Goal: Task Accomplishment & Management: Manage account settings

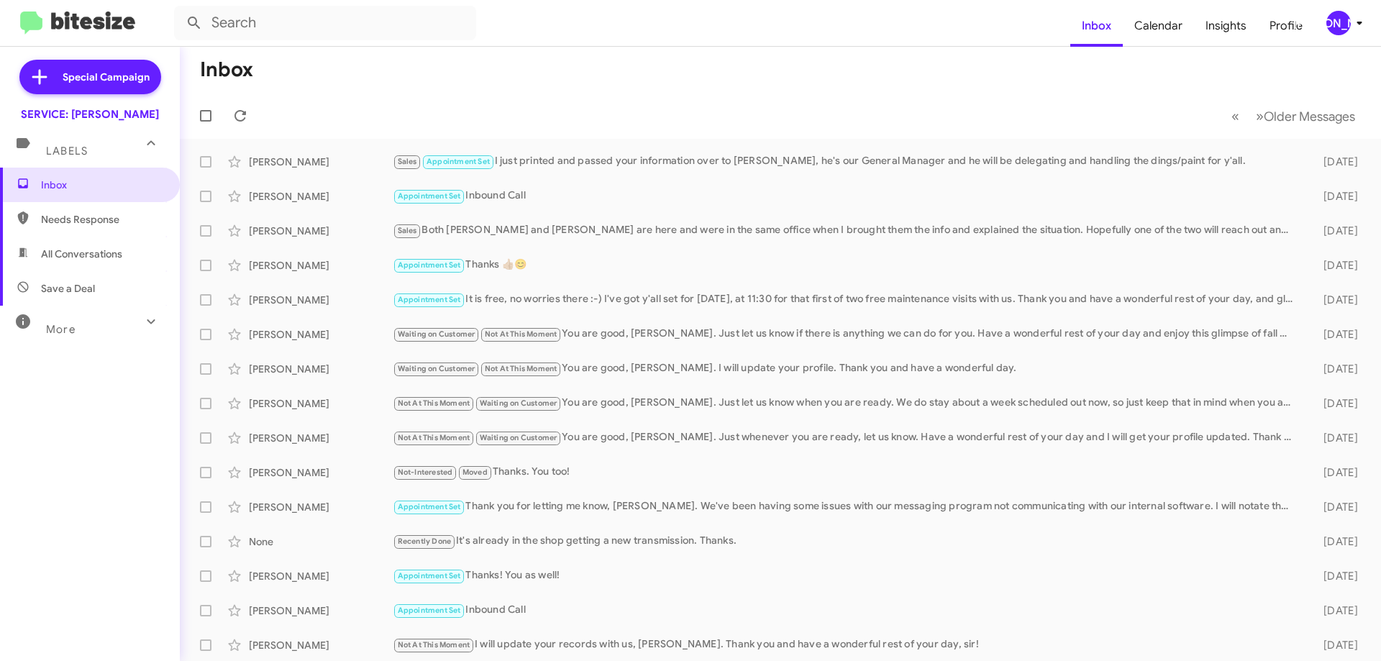
drag, startPoint x: 96, startPoint y: 245, endPoint x: 112, endPoint y: 248, distance: 16.8
click at [96, 245] on span "All Conversations" at bounding box center [90, 254] width 180 height 35
type input "in:all-conversations"
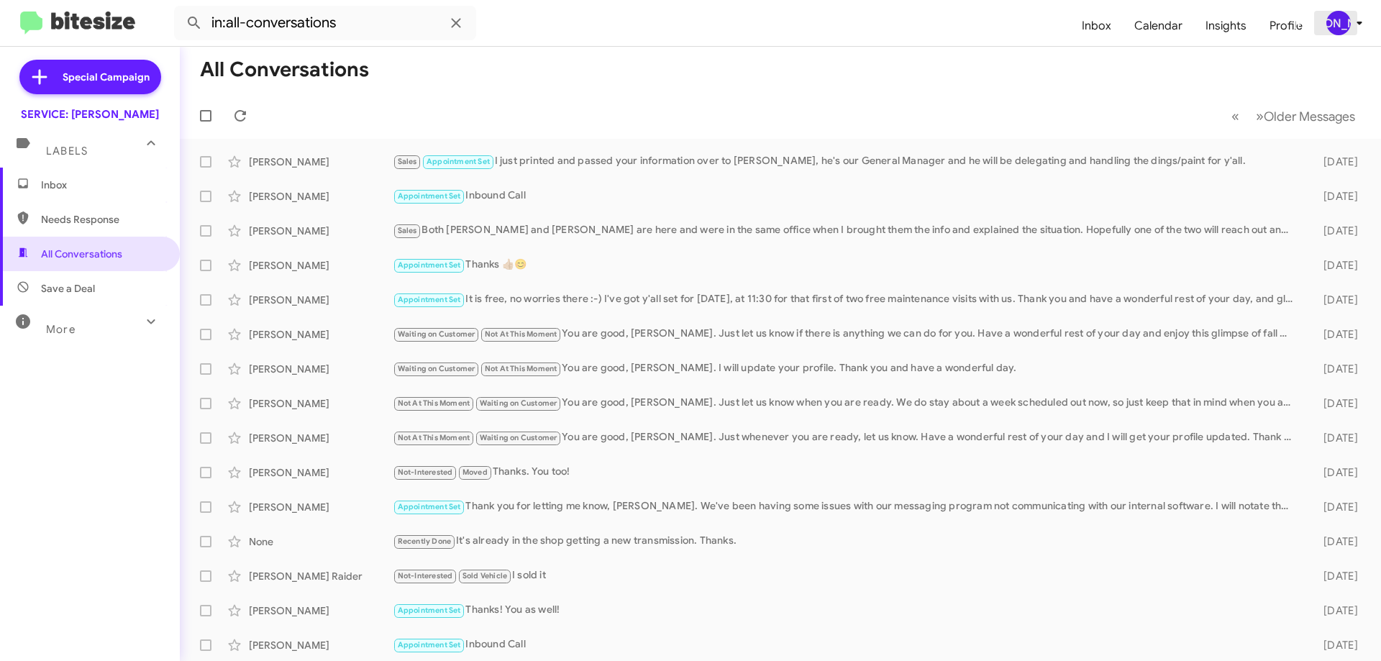
drag, startPoint x: 1353, startPoint y: 21, endPoint x: 1361, endPoint y: 21, distance: 8.6
click at [1353, 20] on icon at bounding box center [1359, 22] width 17 height 17
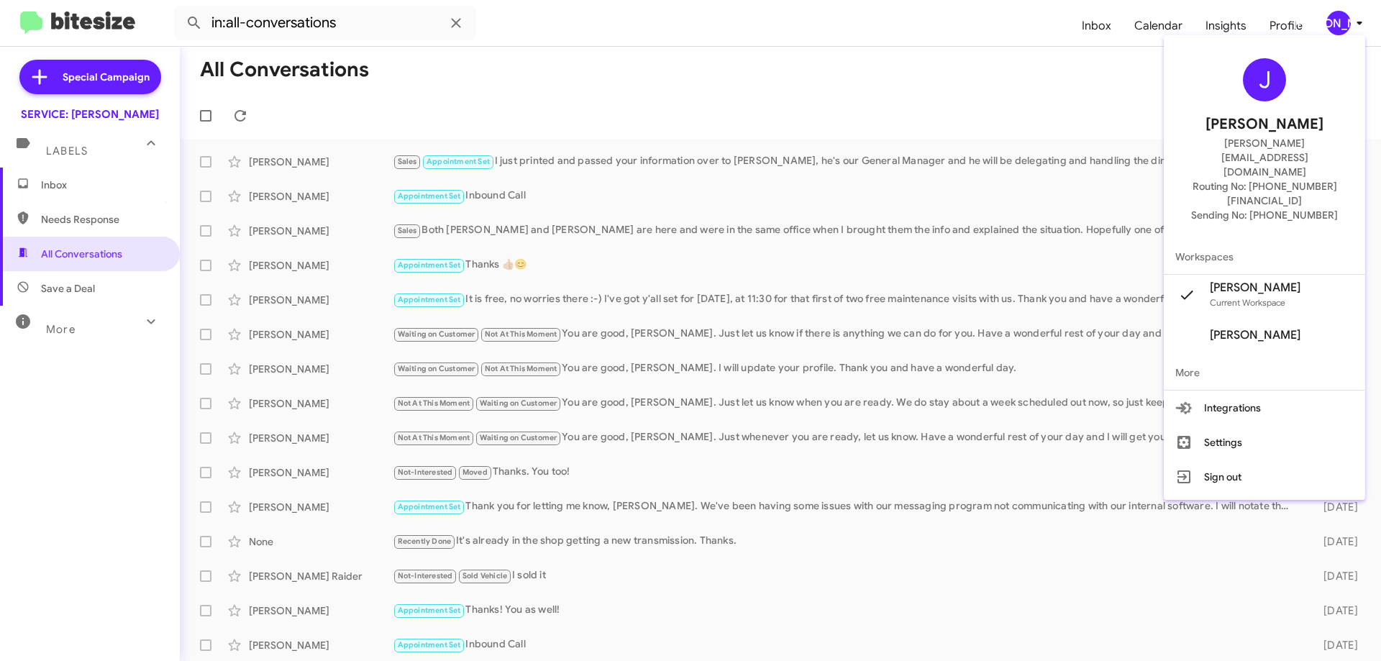
click at [1355, 21] on div at bounding box center [690, 330] width 1381 height 661
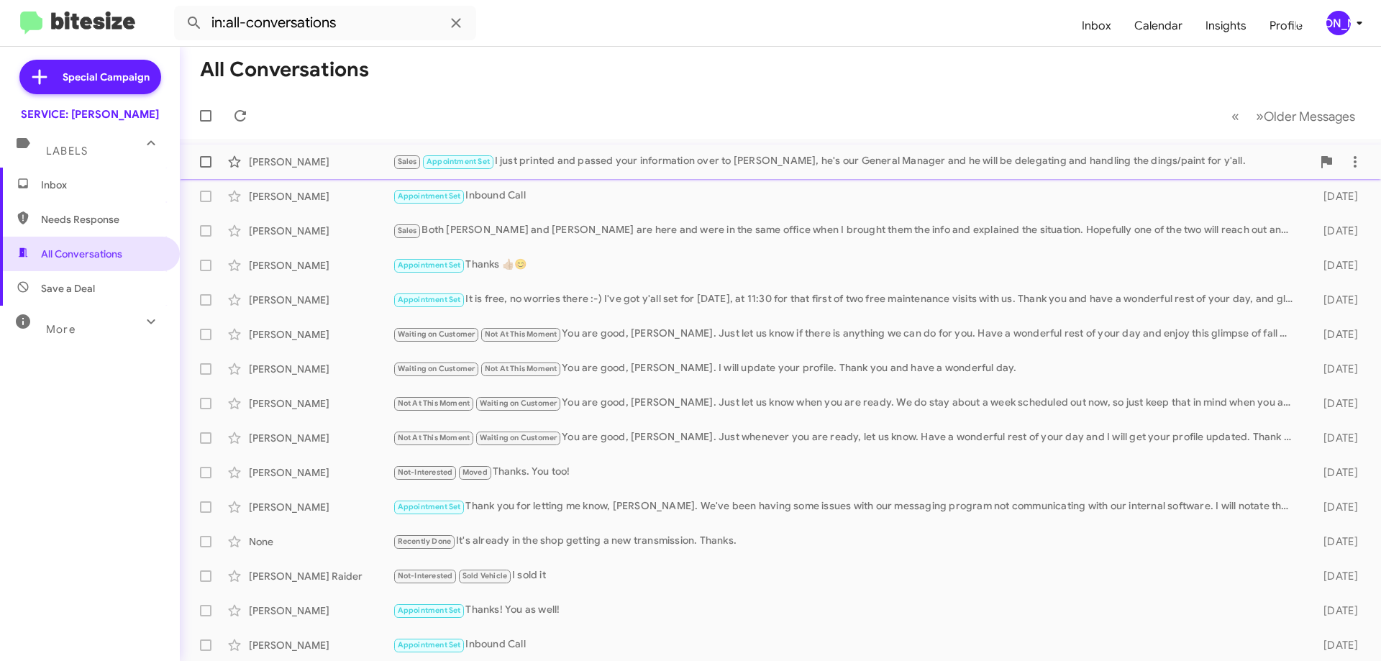
click at [730, 163] on div "Sales Appointment Set I just printed and passed your information over to [PERSO…" at bounding box center [852, 161] width 919 height 17
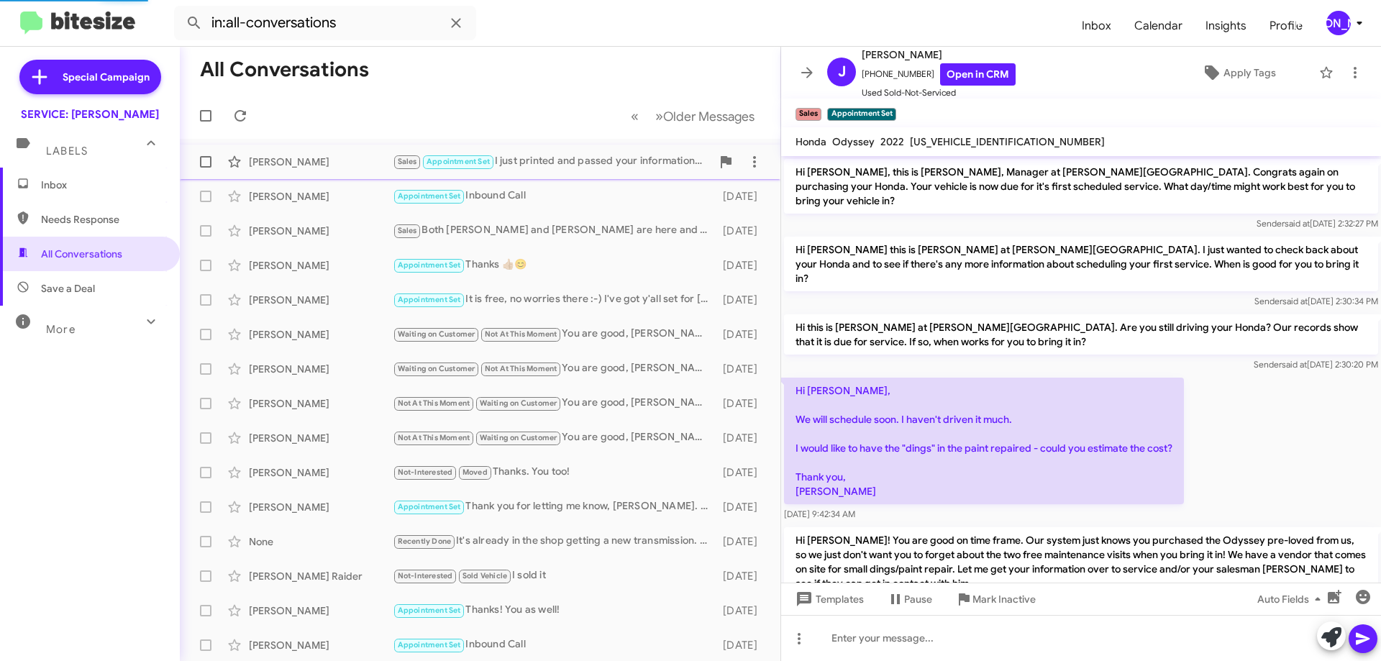
scroll to position [376, 0]
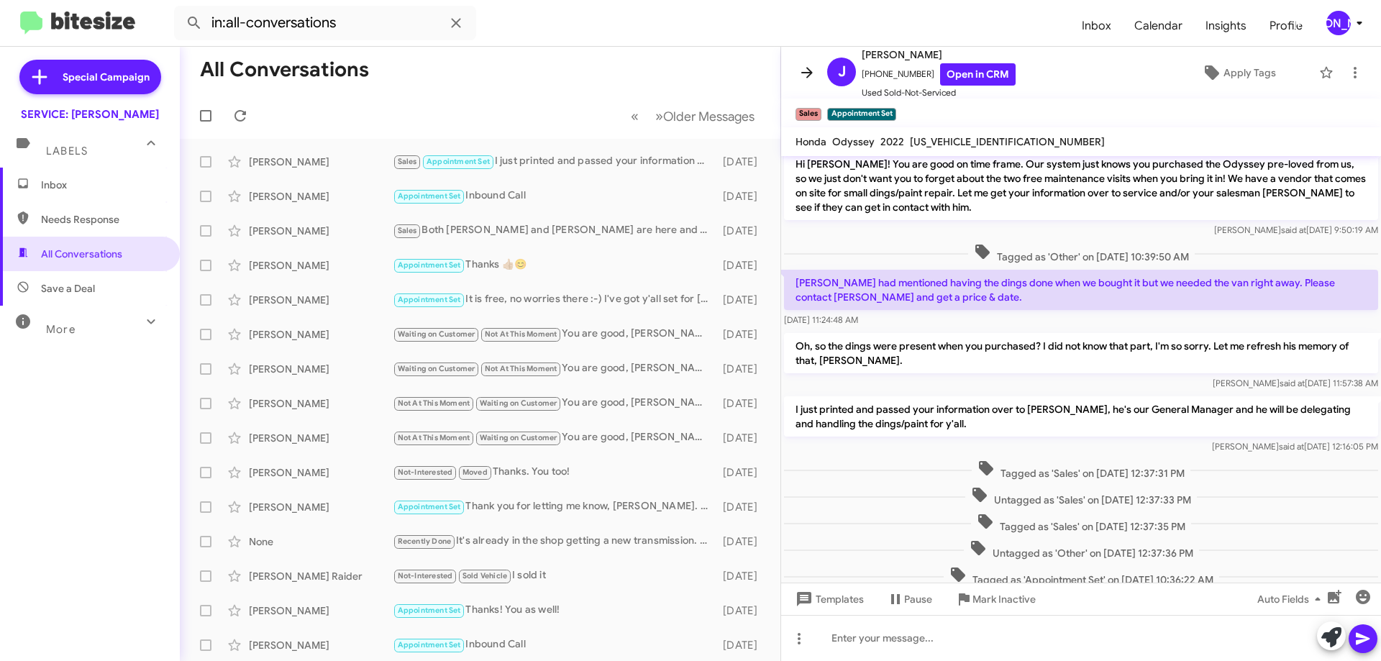
click at [813, 72] on icon at bounding box center [807, 72] width 17 height 17
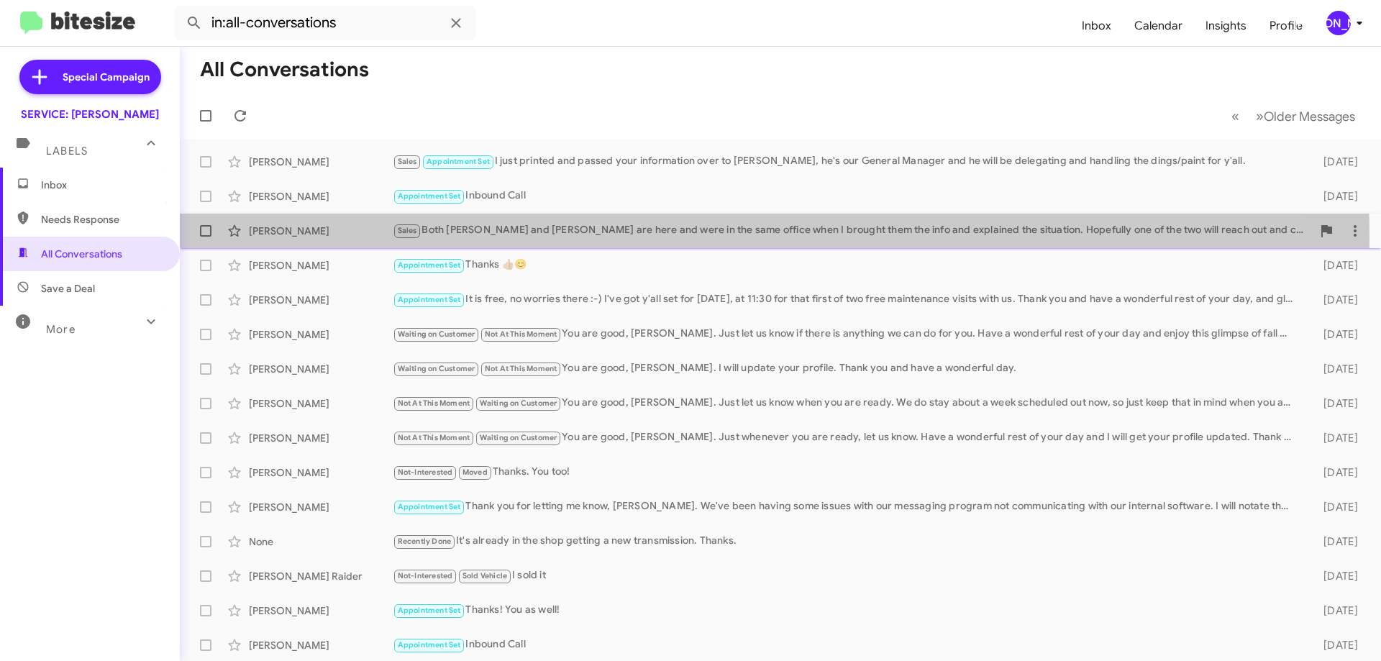
click at [607, 238] on div "Sales Both Scott and Chris are here and were in the same office when I brought …" at bounding box center [852, 230] width 919 height 17
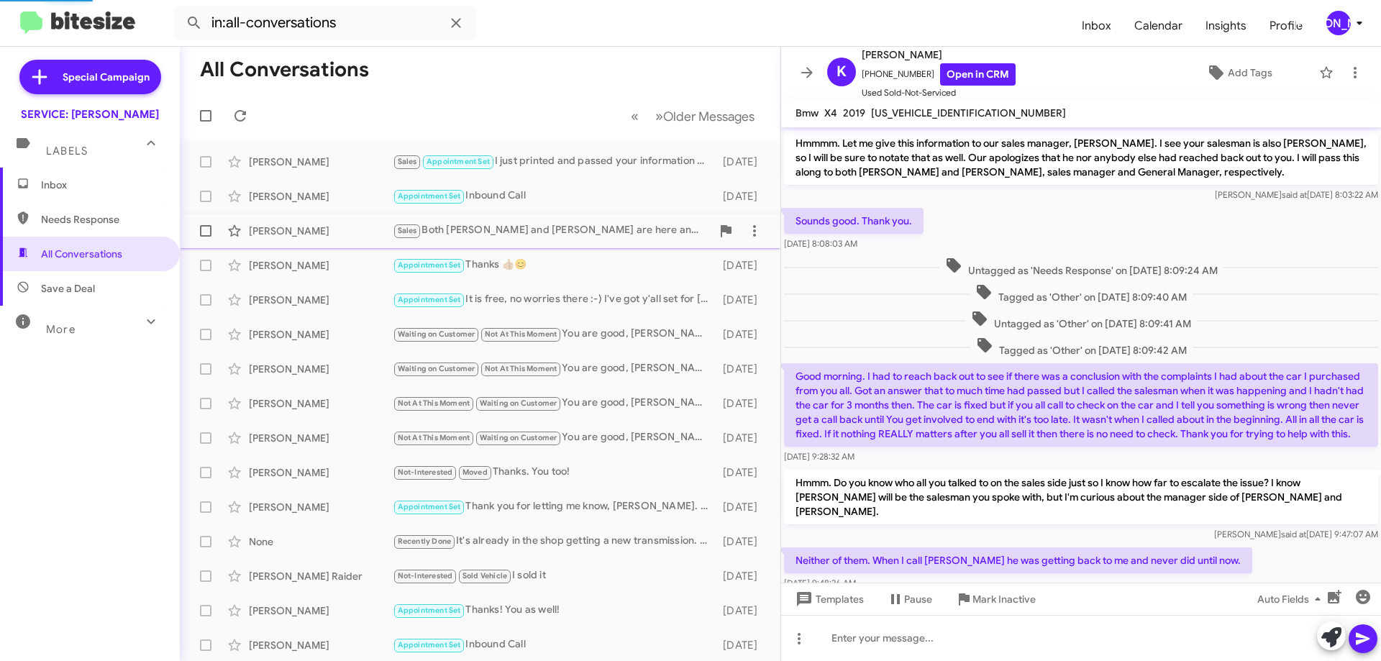
scroll to position [647, 0]
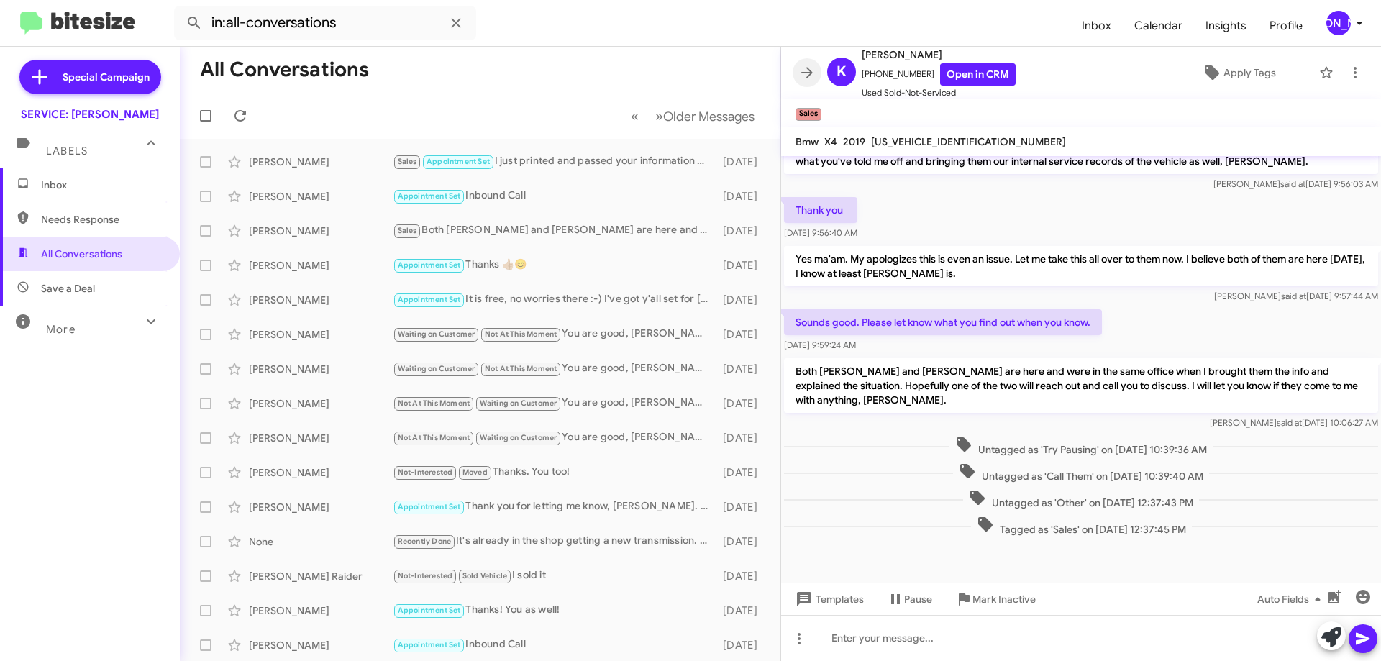
click at [806, 72] on icon at bounding box center [807, 72] width 12 height 11
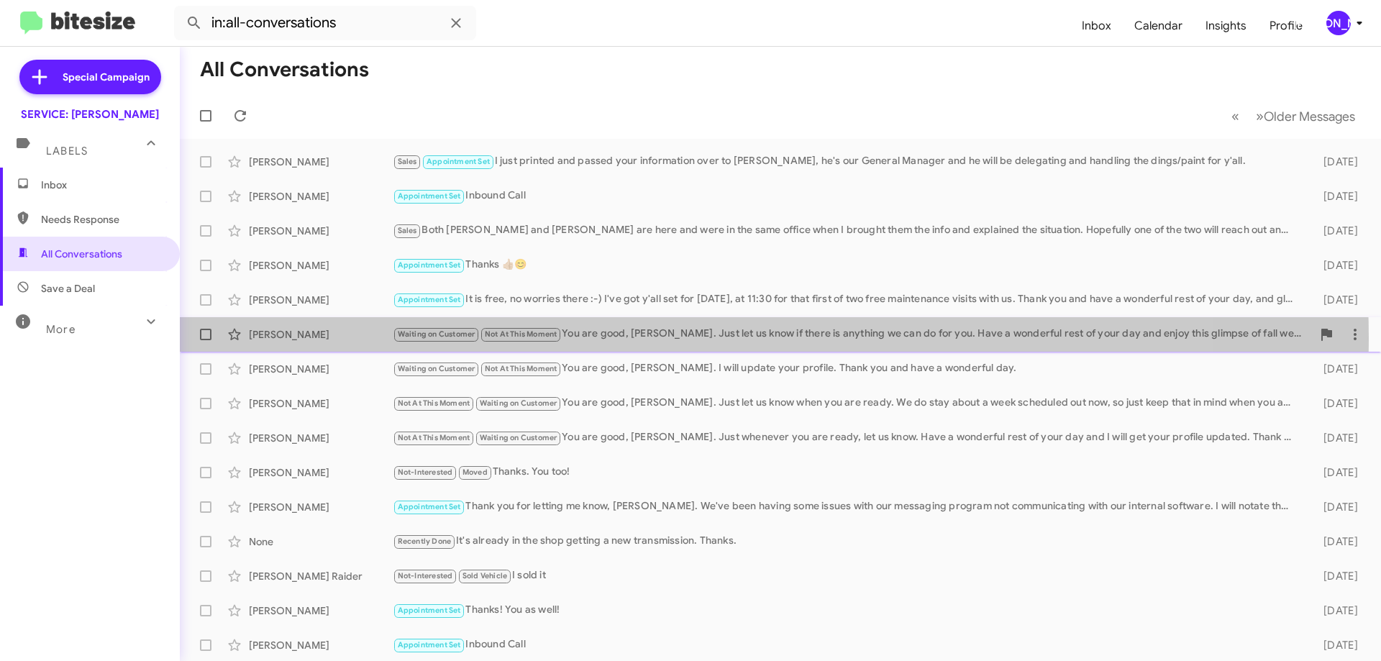
click at [651, 338] on div "Waiting on Customer Not At This Moment You are good, Ms. Constance. Just let us…" at bounding box center [852, 334] width 919 height 17
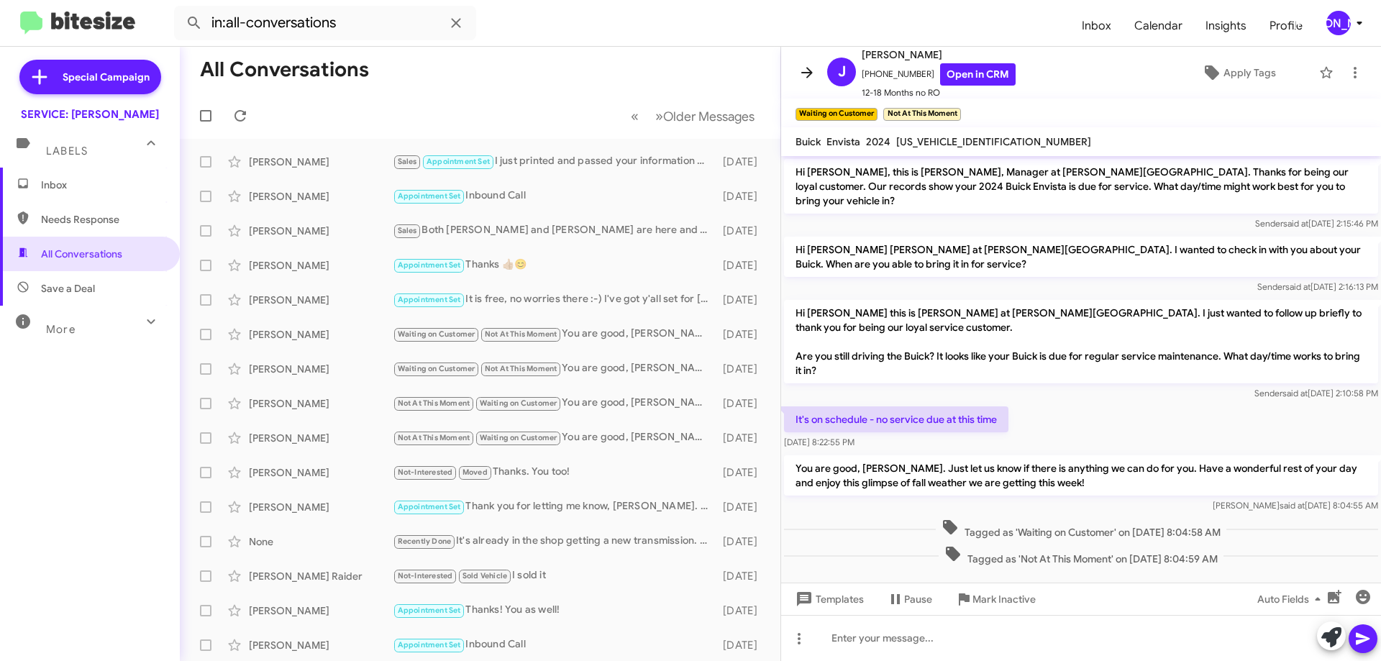
click at [807, 76] on icon at bounding box center [807, 72] width 17 height 17
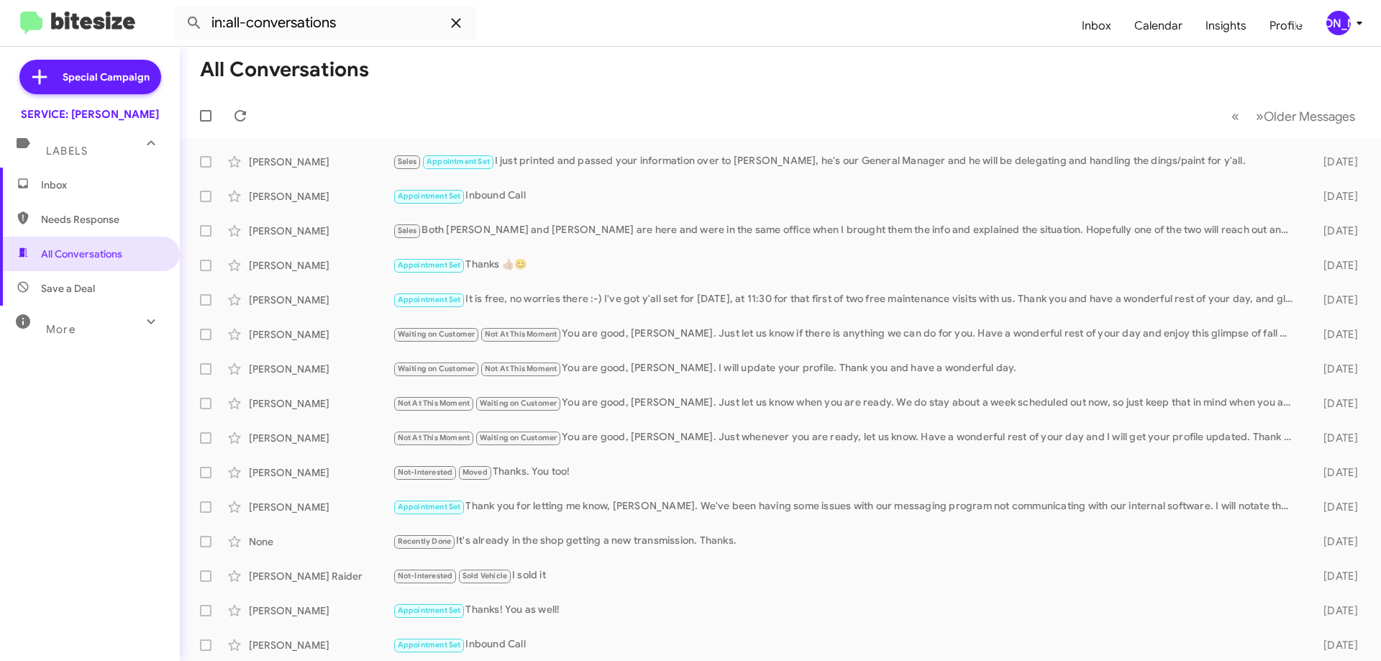
click at [450, 25] on icon at bounding box center [456, 22] width 17 height 17
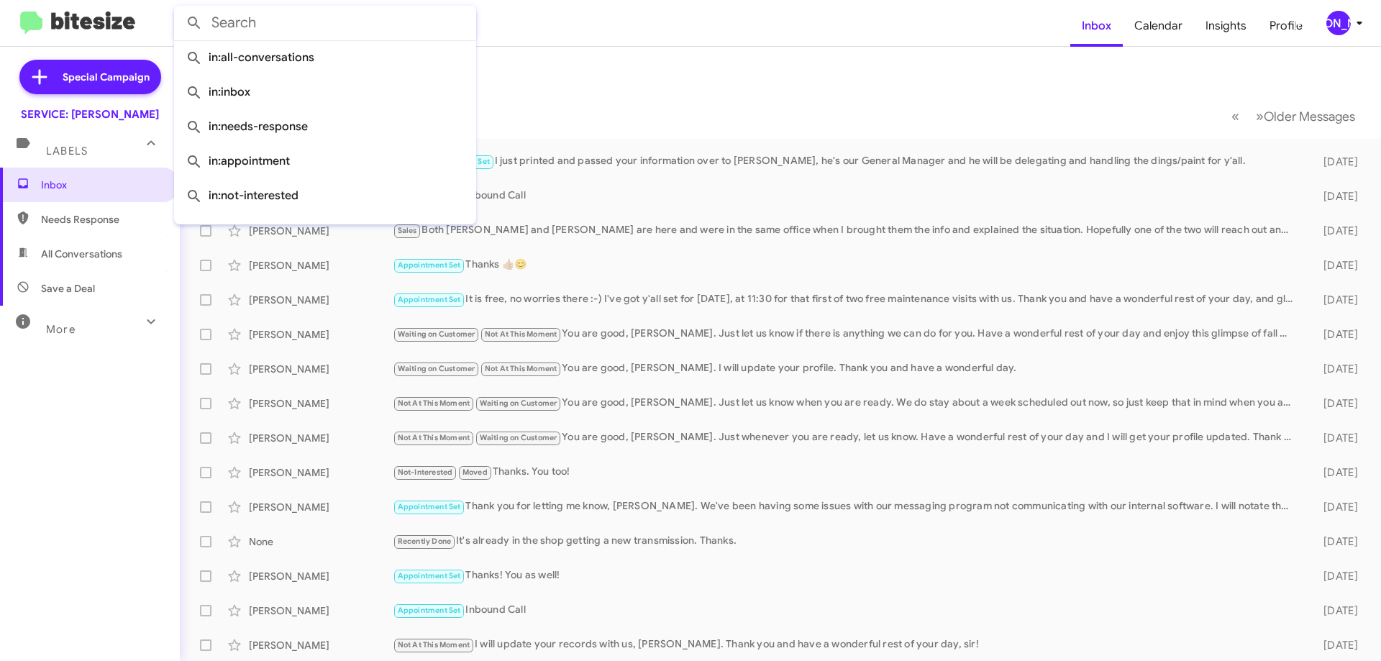
click at [705, 71] on mat-toolbar-row "Inbox" at bounding box center [781, 70] width 1202 height 46
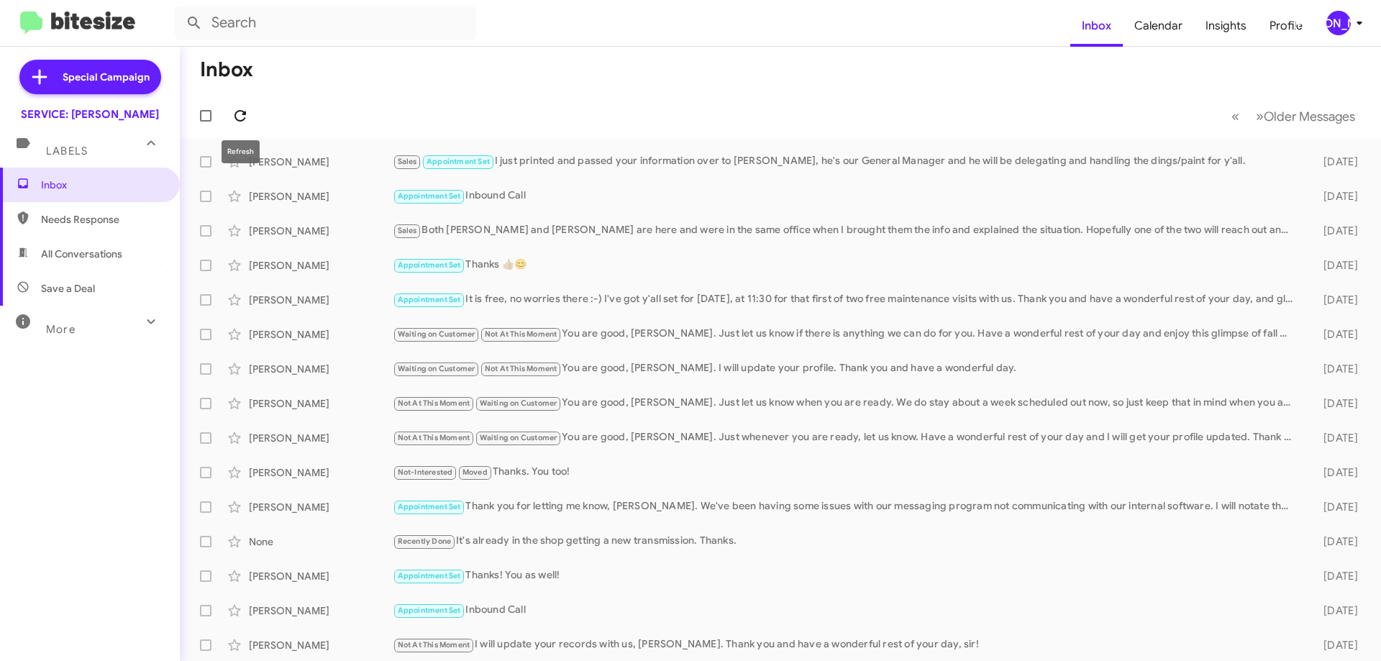
click at [228, 119] on span at bounding box center [240, 115] width 29 height 17
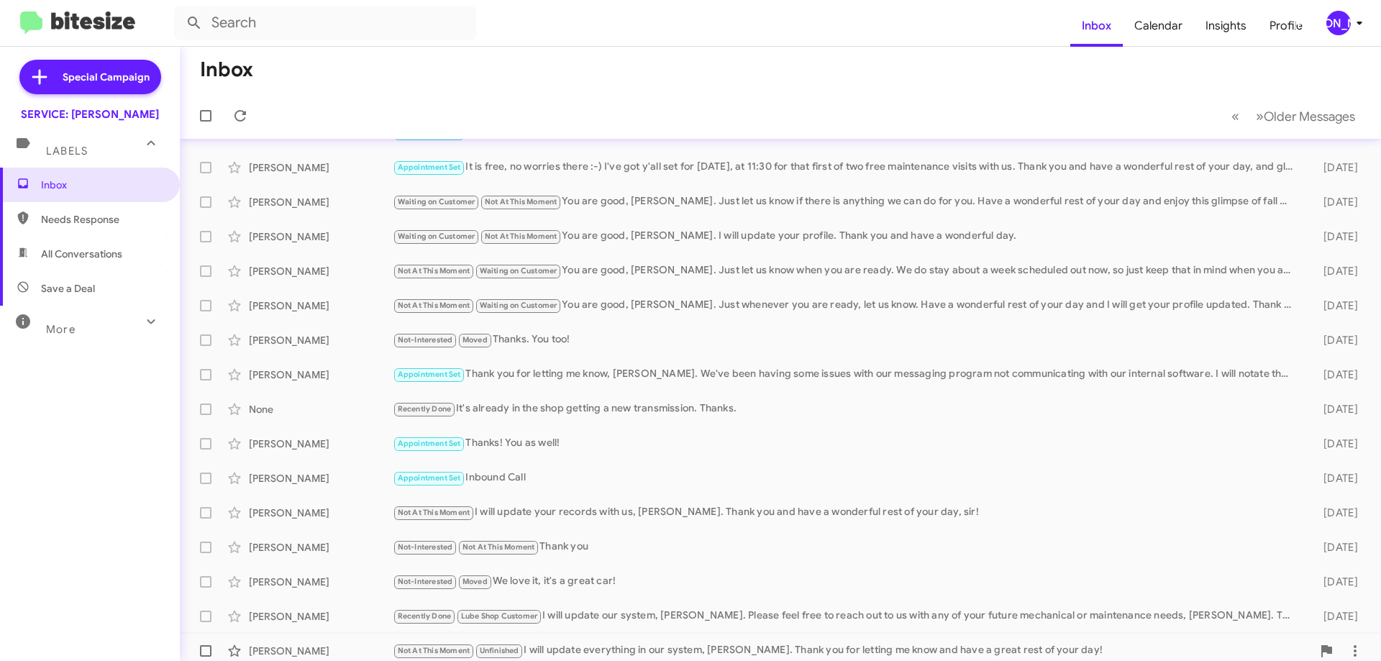
scroll to position [144, 0]
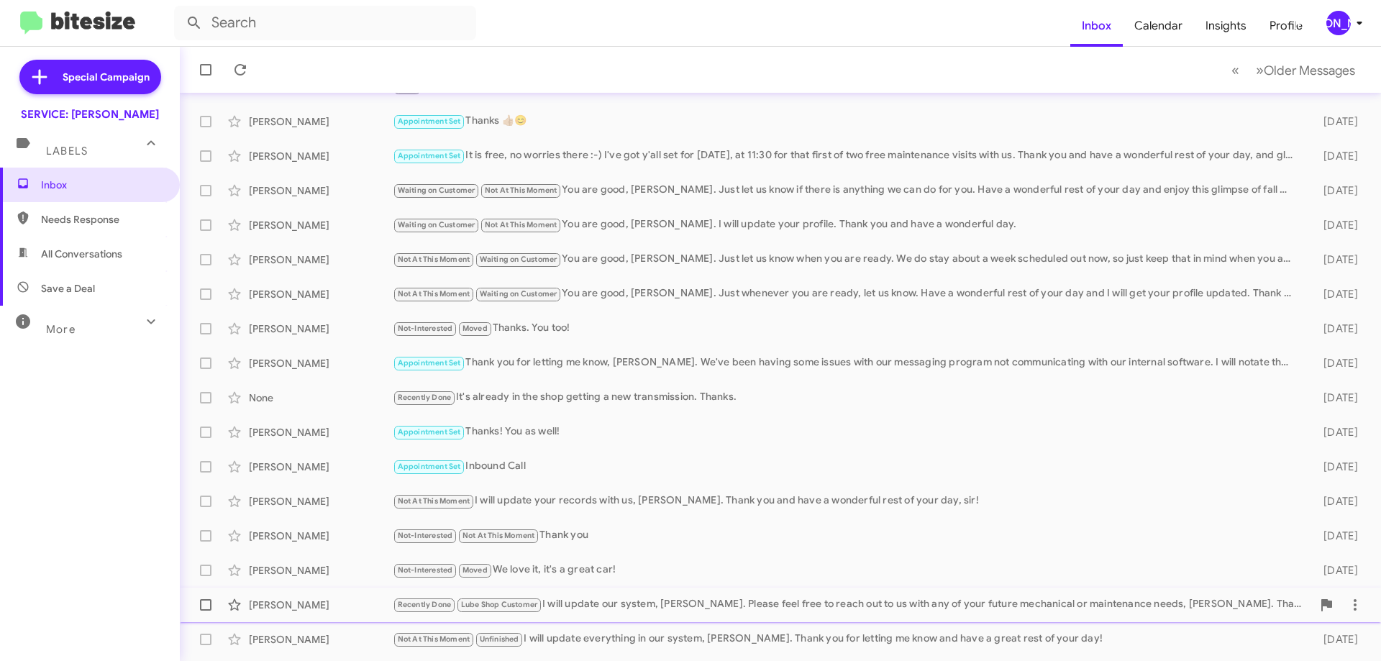
click at [655, 601] on div "Recently Done Lube Shop Customer I will update our system, Ms. Murphy. Please f…" at bounding box center [852, 604] width 919 height 17
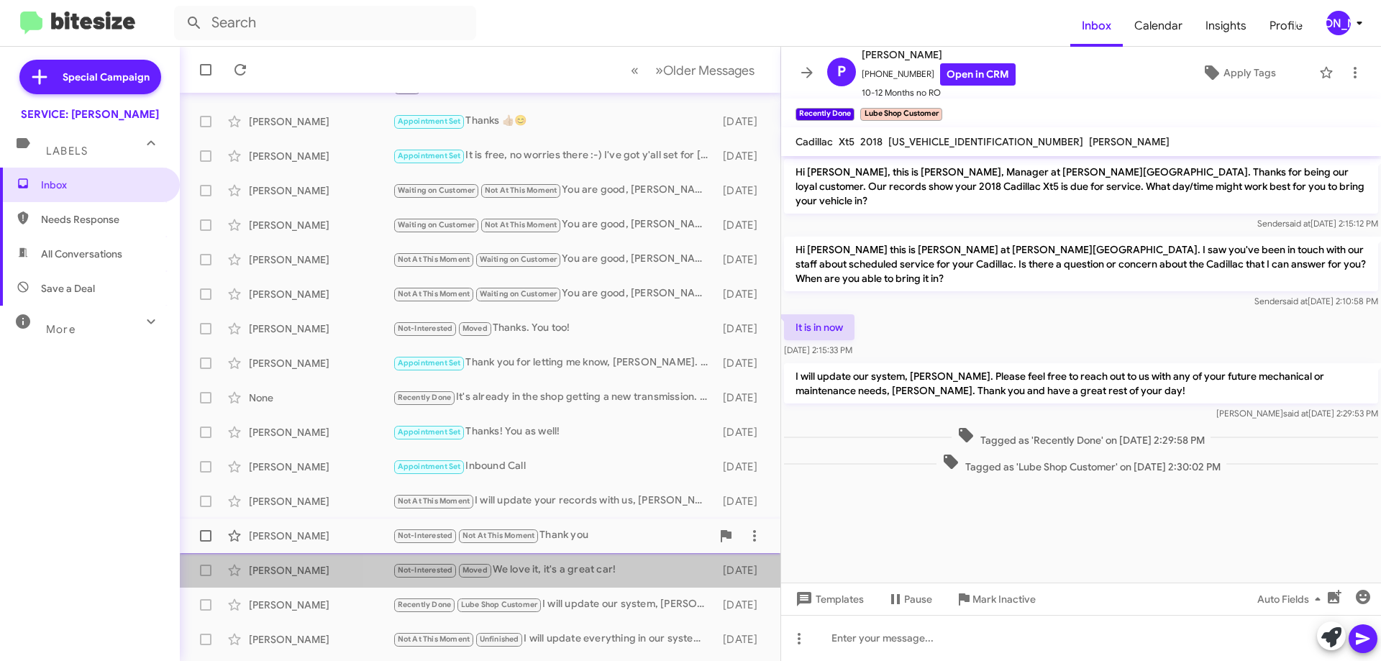
drag, startPoint x: 600, startPoint y: 564, endPoint x: 529, endPoint y: 530, distance: 78.8
click at [599, 564] on div "Not-Interested Moved We love it, it's a great car!" at bounding box center [554, 570] width 323 height 17
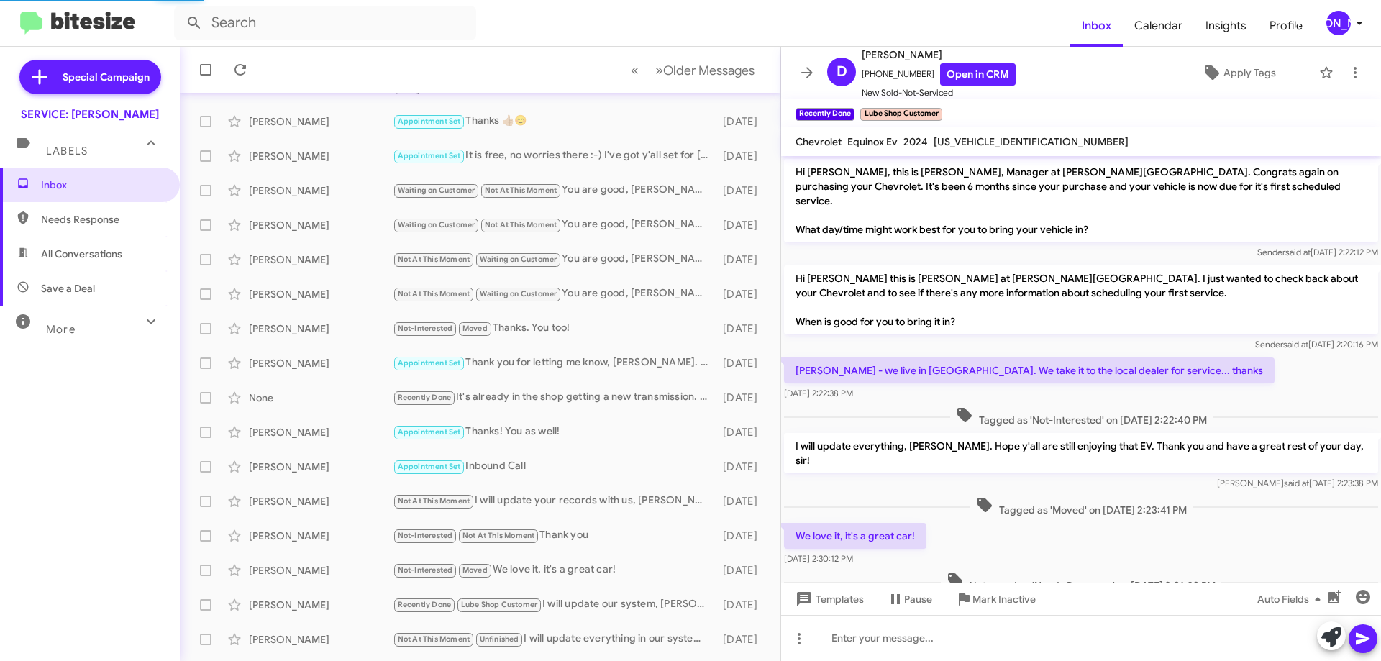
scroll to position [13, 0]
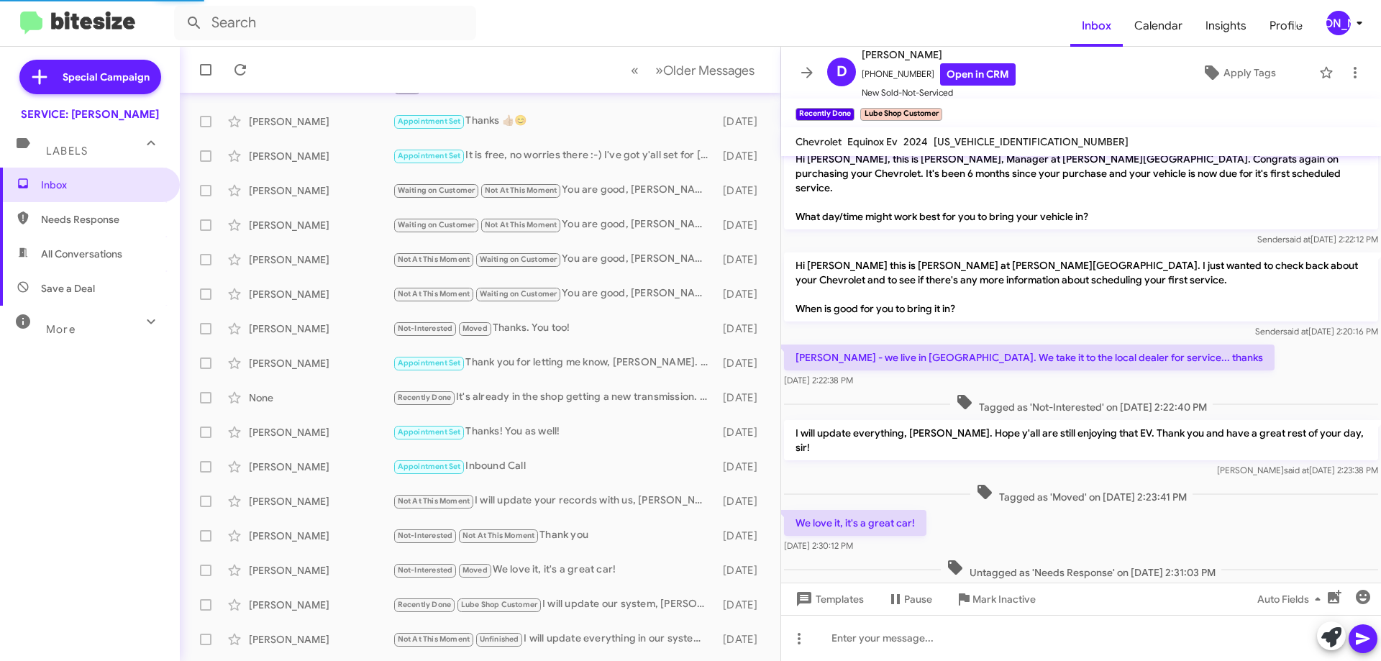
click at [803, 63] on button at bounding box center [807, 72] width 29 height 29
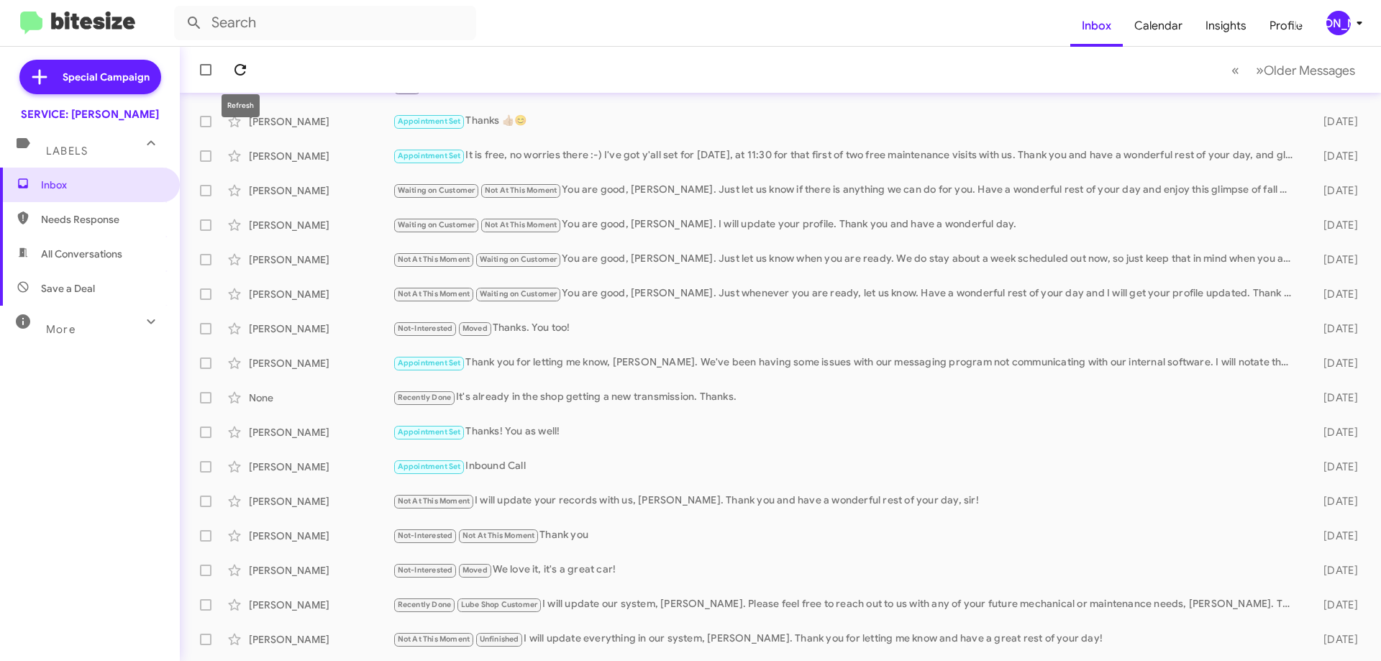
click at [244, 64] on icon at bounding box center [240, 69] width 17 height 17
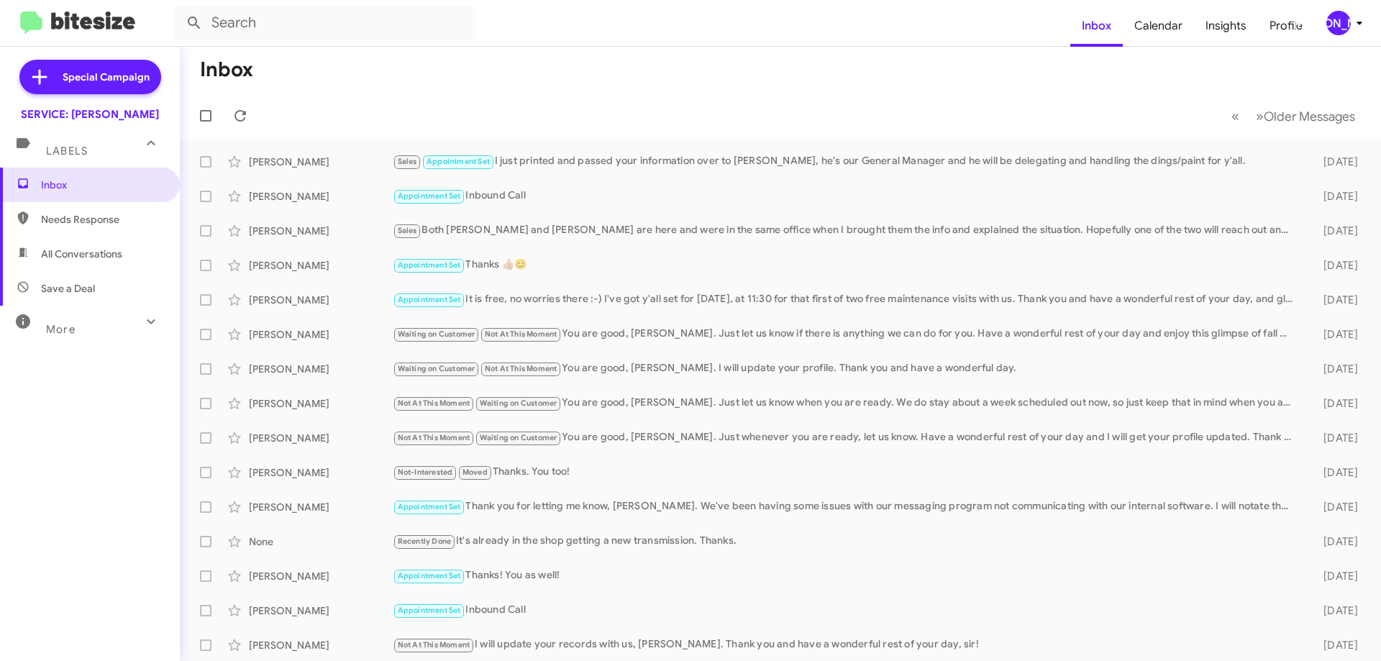
click at [1355, 18] on icon at bounding box center [1359, 22] width 17 height 17
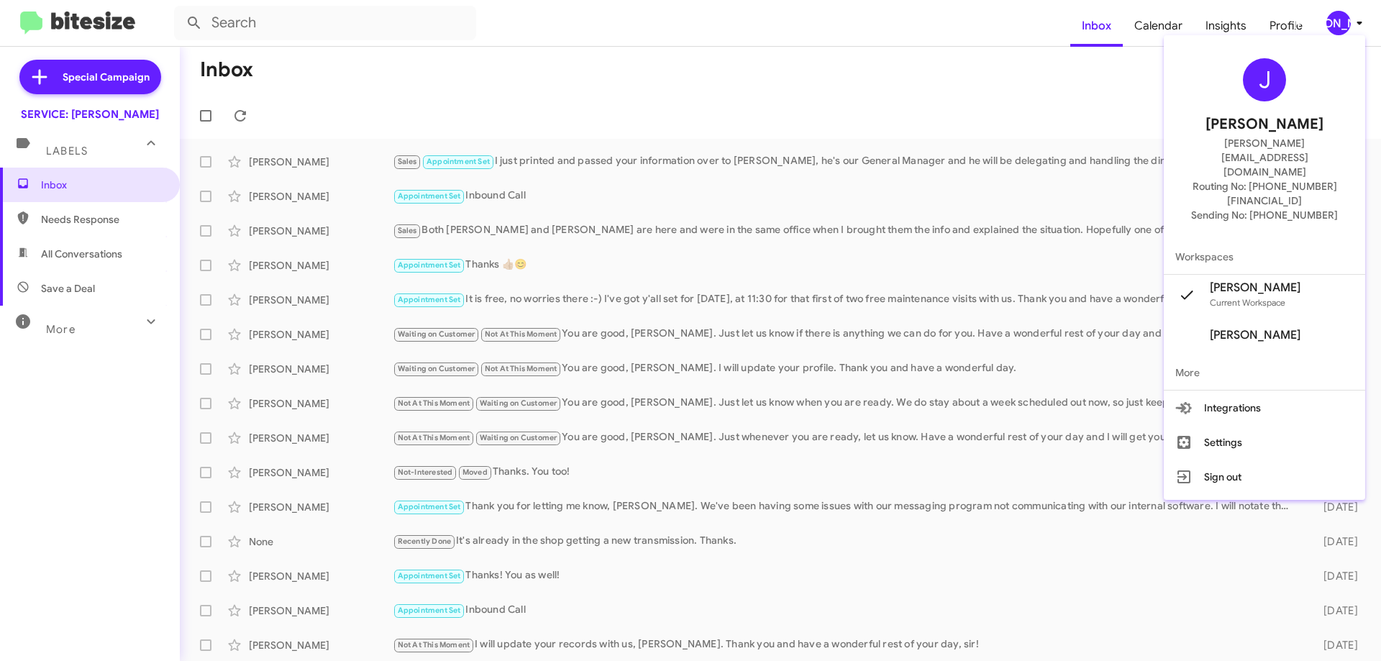
click at [1353, 18] on div at bounding box center [690, 330] width 1381 height 661
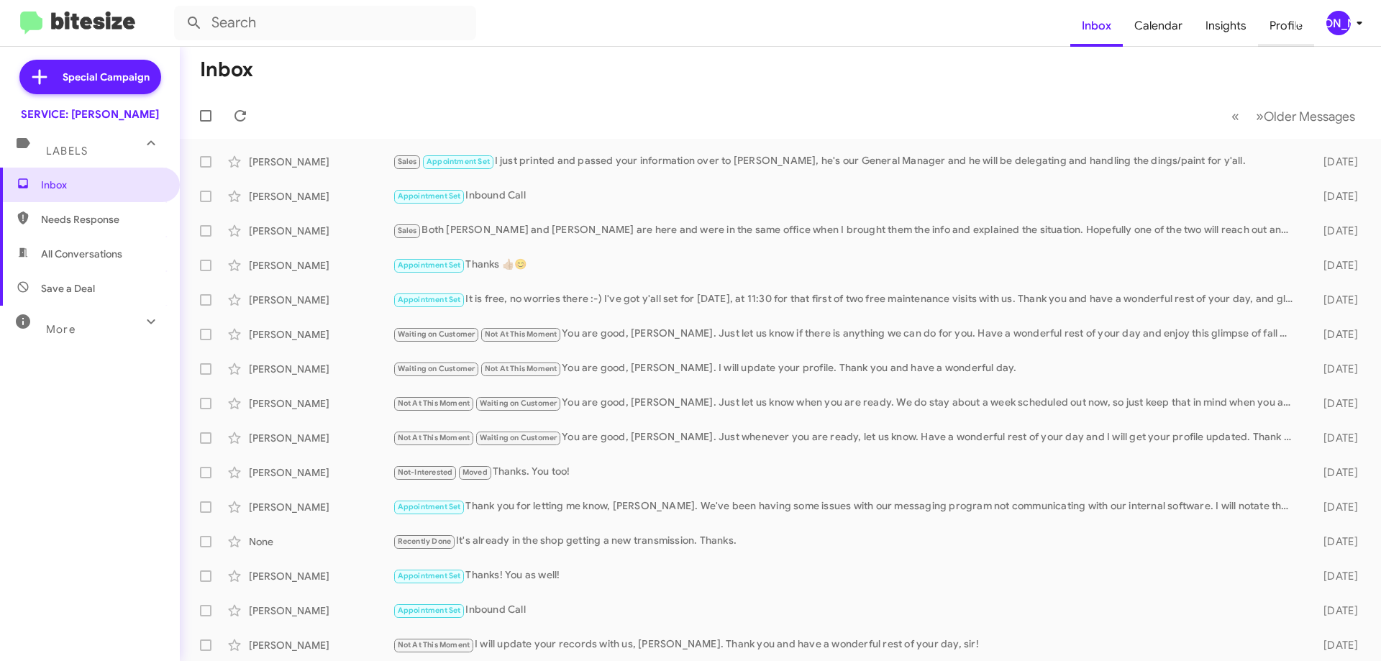
click at [1286, 23] on span "Profile" at bounding box center [1286, 26] width 56 height 42
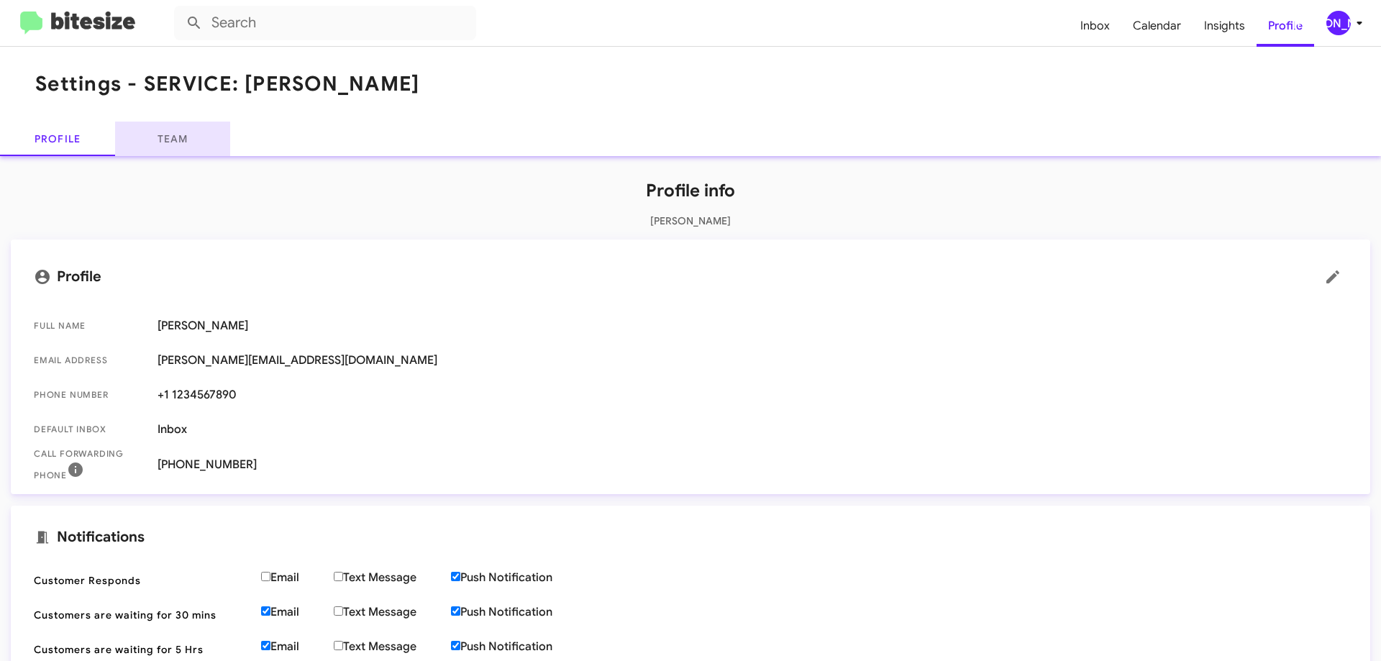
click at [183, 137] on link "Team" at bounding box center [172, 139] width 115 height 35
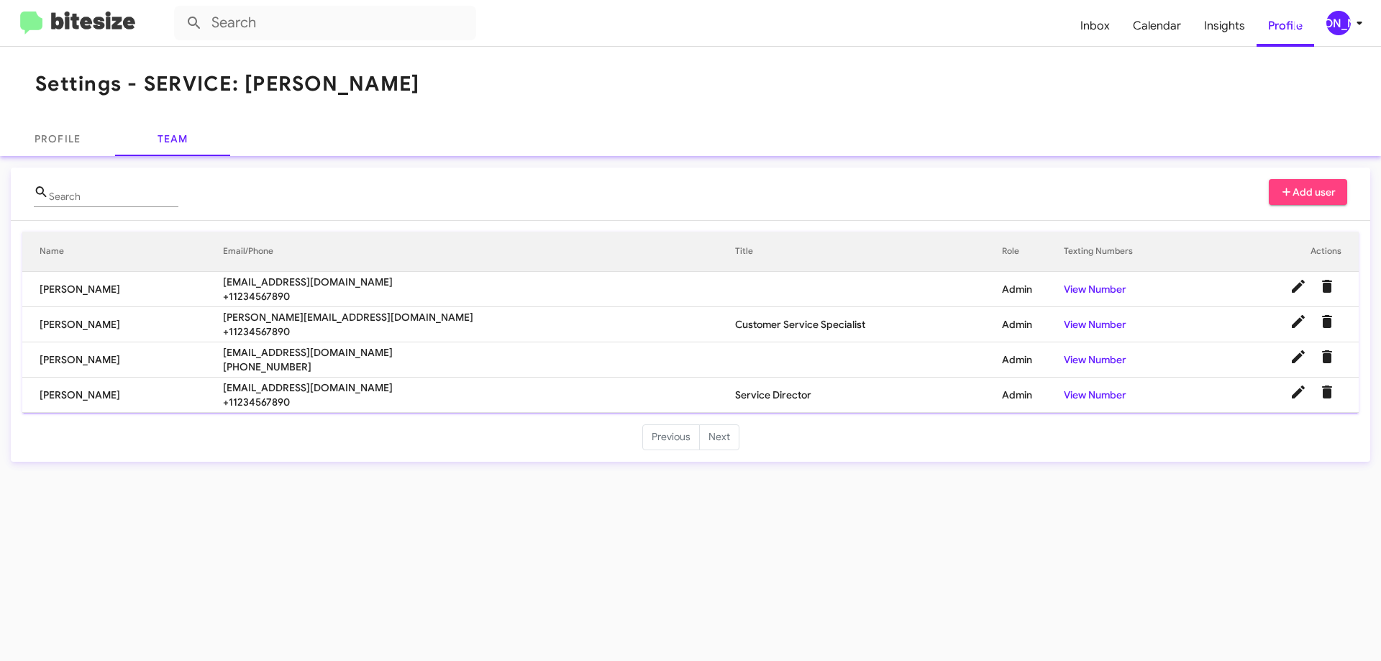
drag, startPoint x: 65, startPoint y: 127, endPoint x: 975, endPoint y: 209, distance: 913.1
click at [975, 209] on div "Search Add user" at bounding box center [691, 199] width 1314 height 41
click at [69, 141] on link "Profile" at bounding box center [57, 139] width 115 height 35
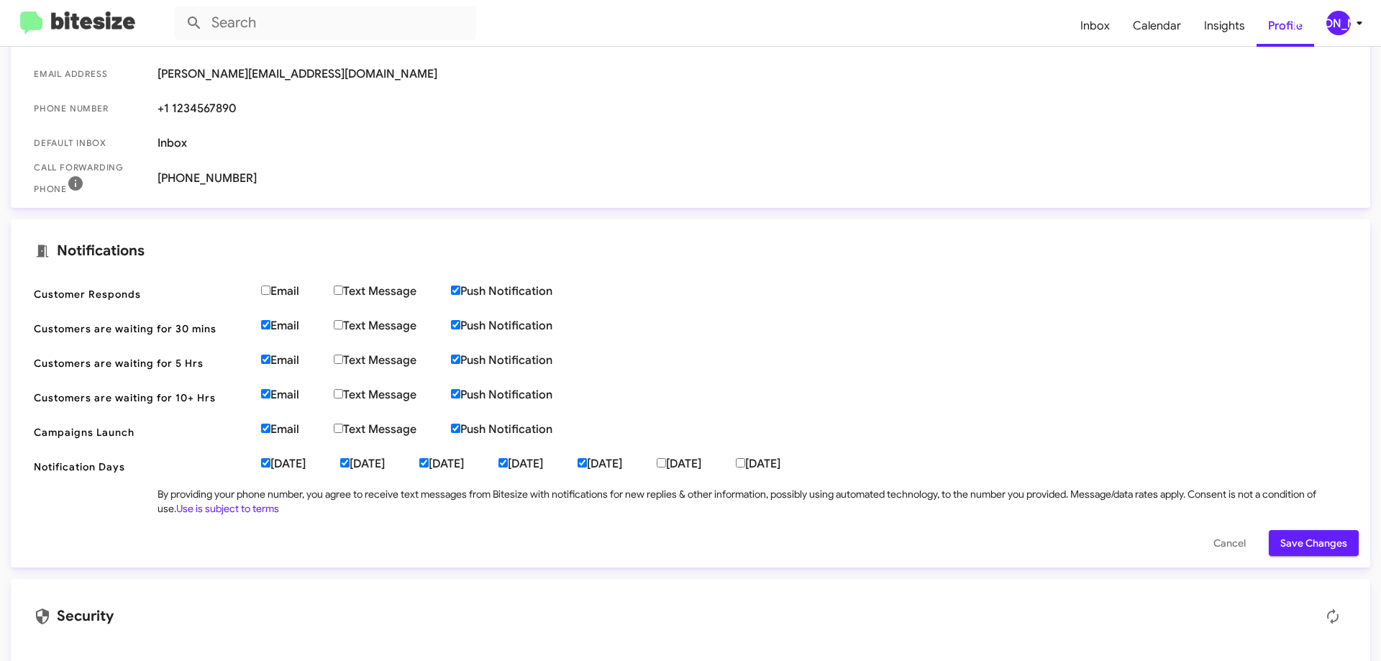
scroll to position [331, 0]
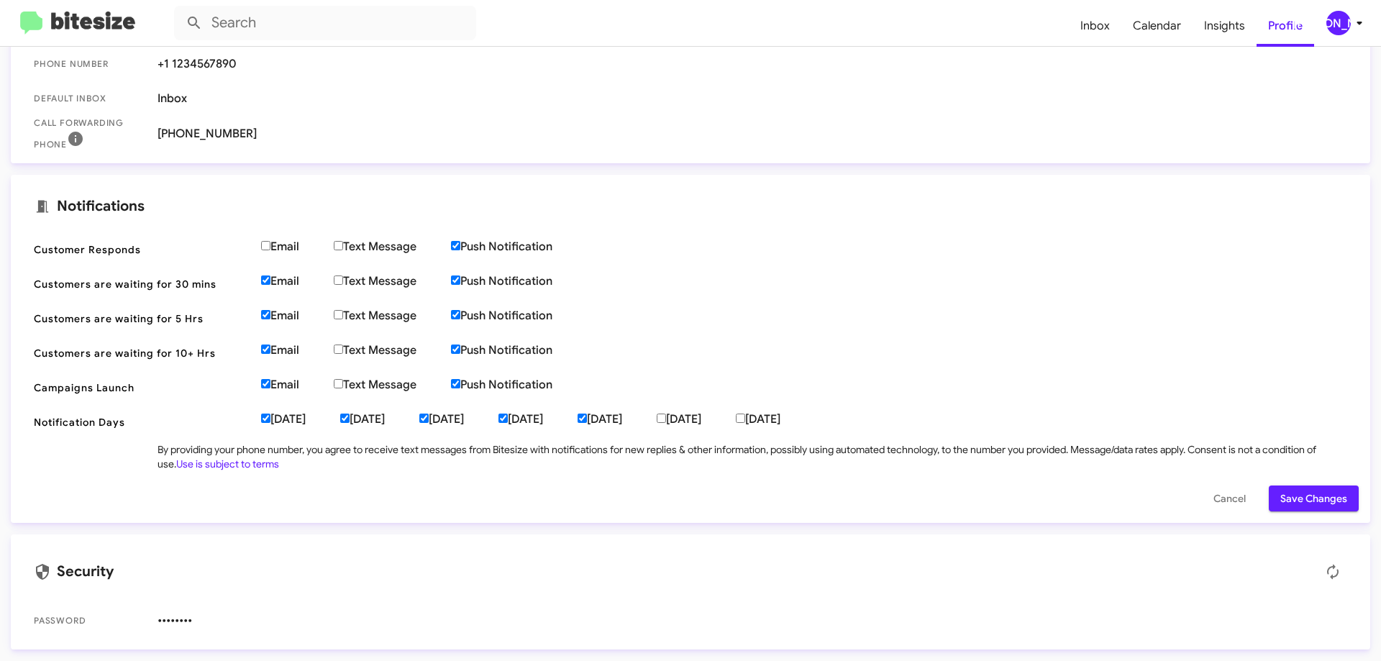
click at [269, 279] on input "Email" at bounding box center [265, 280] width 9 height 9
checkbox input "false"
click at [1312, 499] on span "Save Changes" at bounding box center [1314, 499] width 67 height 26
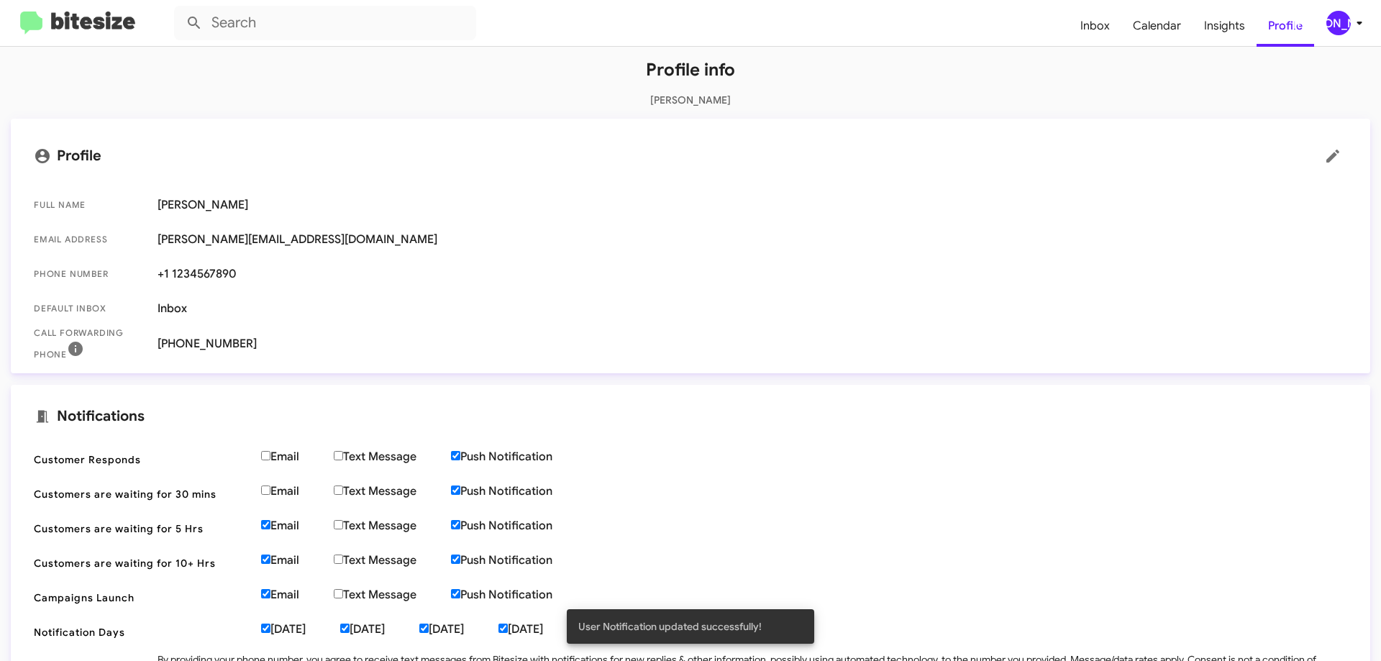
scroll to position [115, 0]
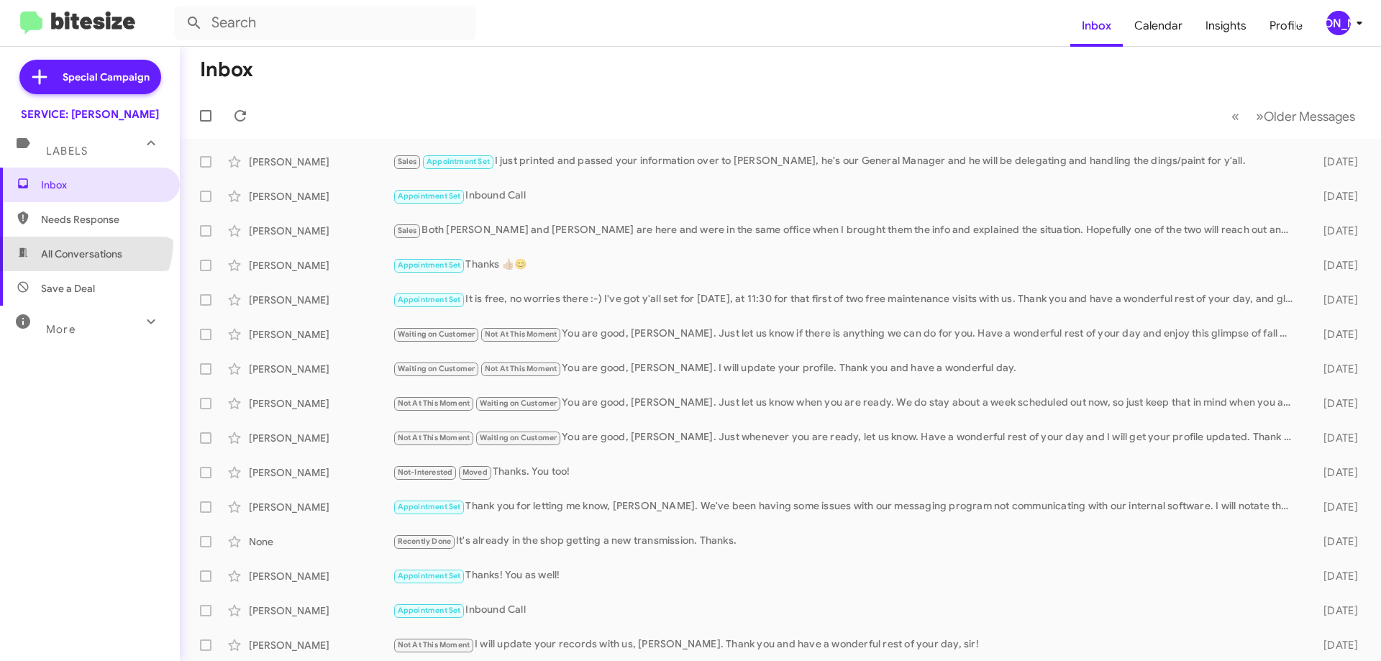
click at [84, 242] on span "All Conversations" at bounding box center [90, 254] width 180 height 35
type input "in:all-conversations"
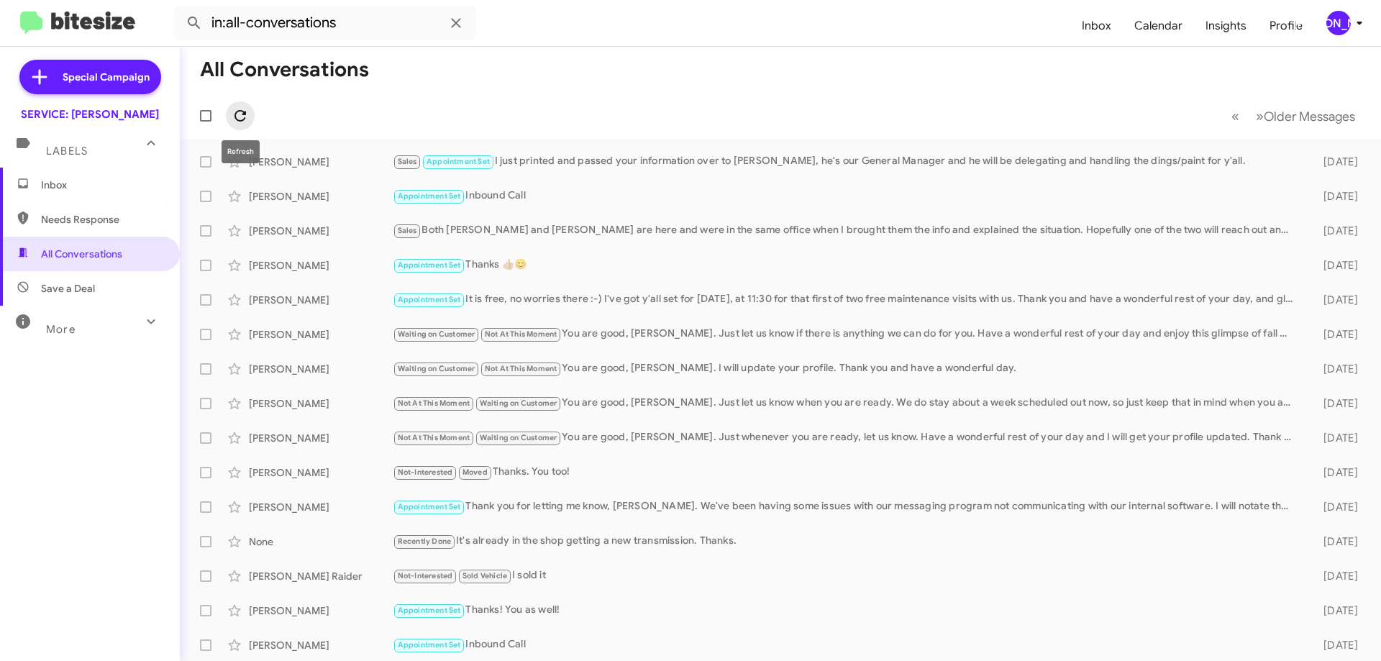
click at [251, 117] on span at bounding box center [240, 115] width 29 height 17
click at [97, 337] on mat-expansion-panel-header "More" at bounding box center [90, 323] width 180 height 35
click at [101, 313] on mat-expansion-panel-header "More" at bounding box center [90, 329] width 180 height 46
click at [238, 117] on icon at bounding box center [240, 115] width 17 height 17
click at [245, 111] on icon at bounding box center [240, 115] width 17 height 17
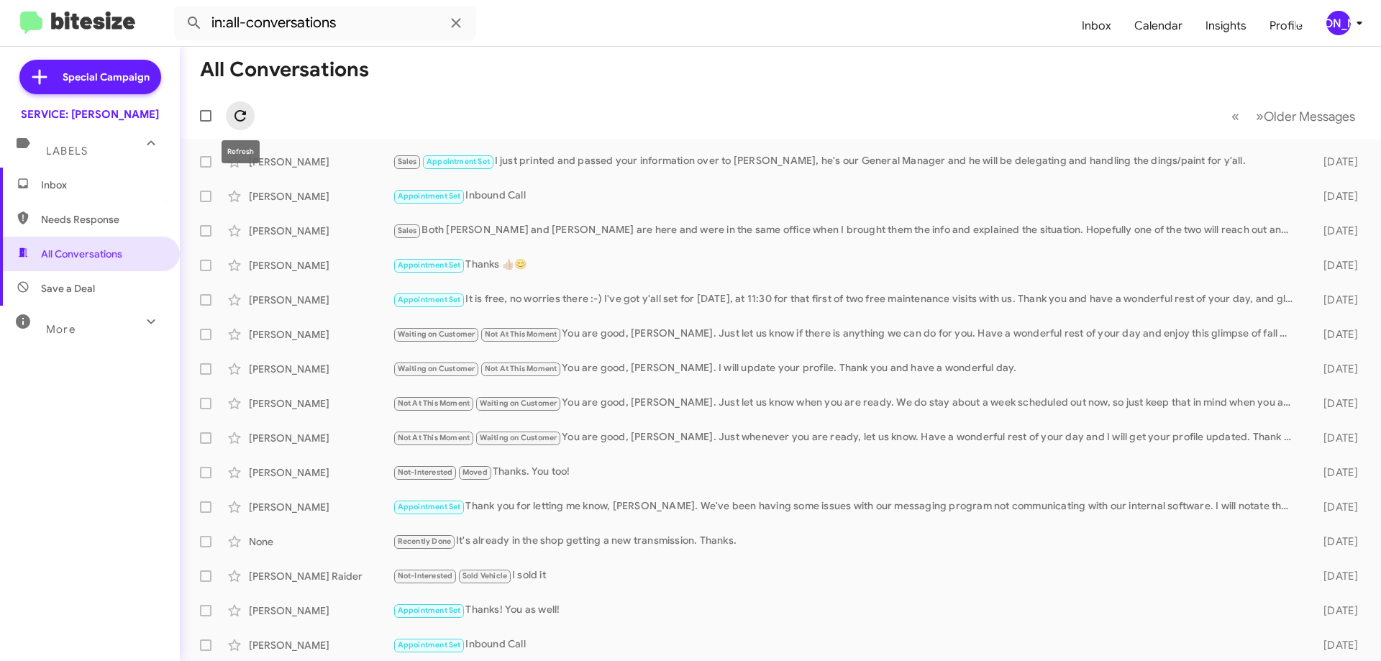
click at [248, 114] on icon at bounding box center [240, 115] width 17 height 17
click at [1057, 41] on mat-toolbar "in:all-conversations Inbox Calendar Insights Profile [PERSON_NAME]" at bounding box center [690, 23] width 1381 height 46
click at [1120, 25] on span "Inbox" at bounding box center [1097, 26] width 53 height 42
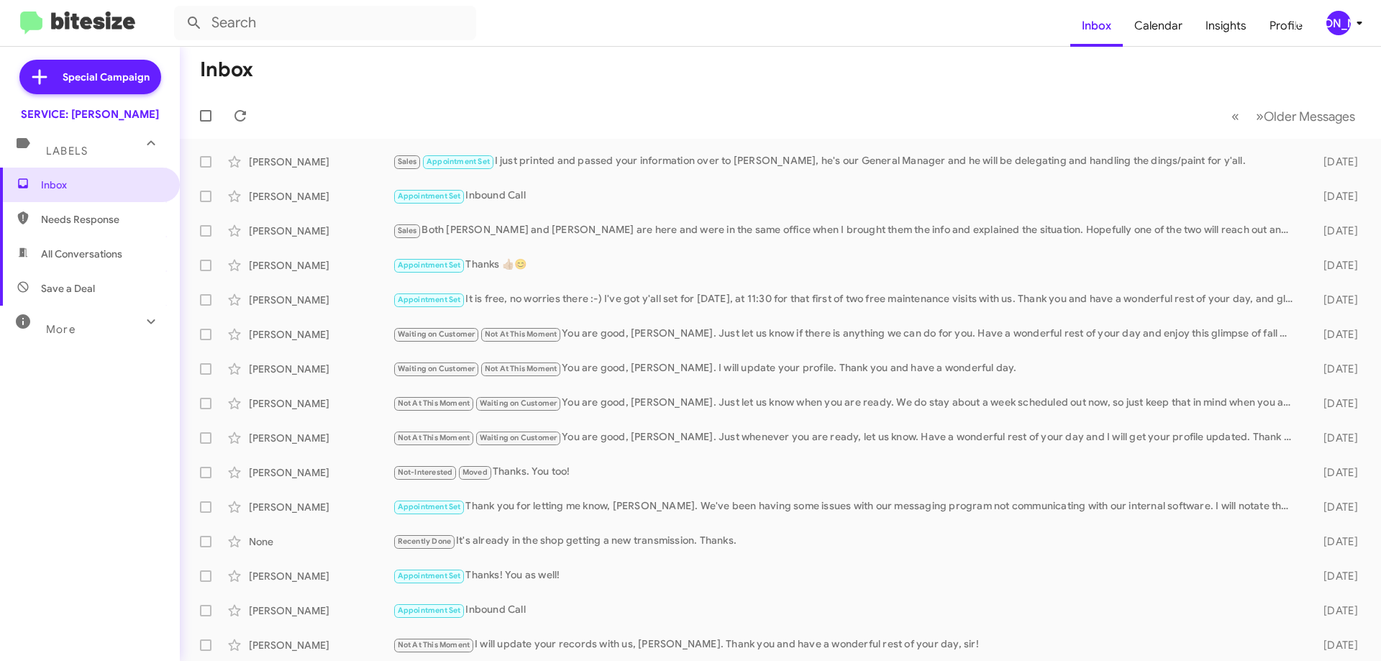
click at [144, 144] on icon at bounding box center [150, 143] width 17 height 17
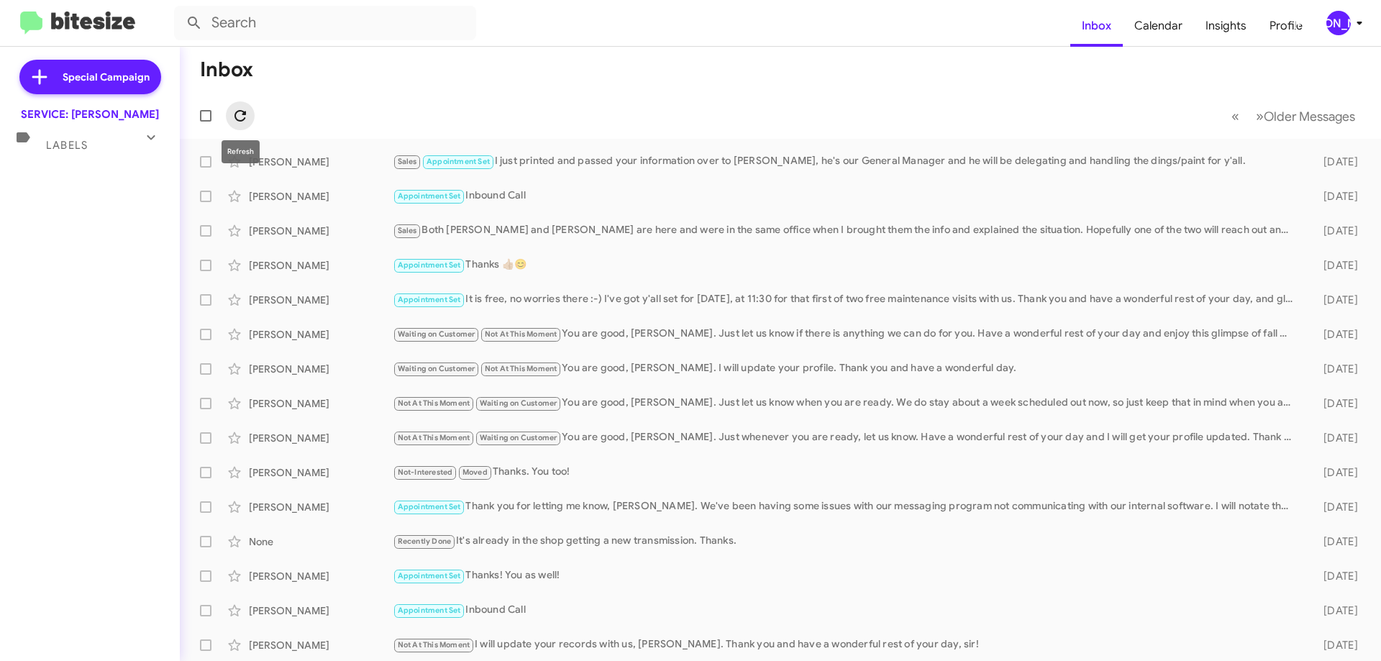
click at [242, 114] on icon at bounding box center [241, 116] width 12 height 12
click at [237, 114] on icon at bounding box center [240, 115] width 17 height 17
click at [237, 122] on button at bounding box center [240, 115] width 29 height 29
click at [232, 106] on button at bounding box center [240, 115] width 29 height 29
click at [241, 117] on icon at bounding box center [240, 115] width 17 height 17
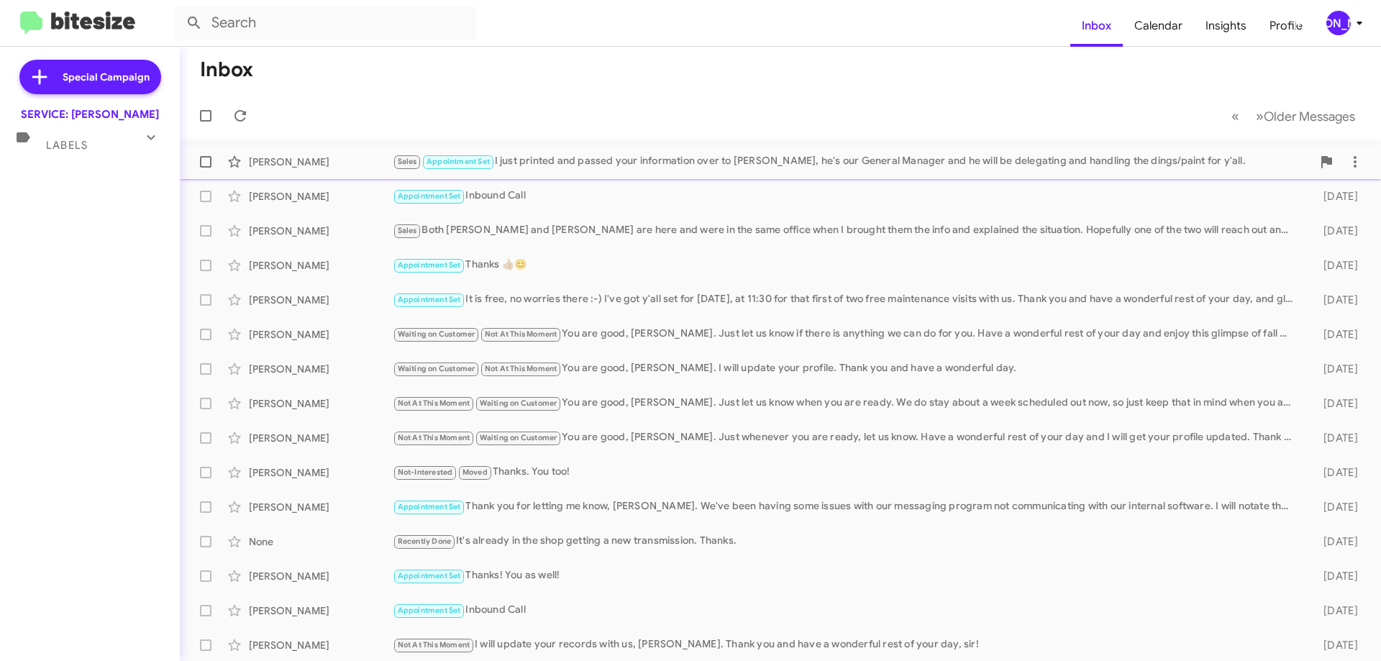
click at [634, 170] on div "Sales Appointment Set I just printed and passed your information over to [PERSO…" at bounding box center [852, 161] width 919 height 17
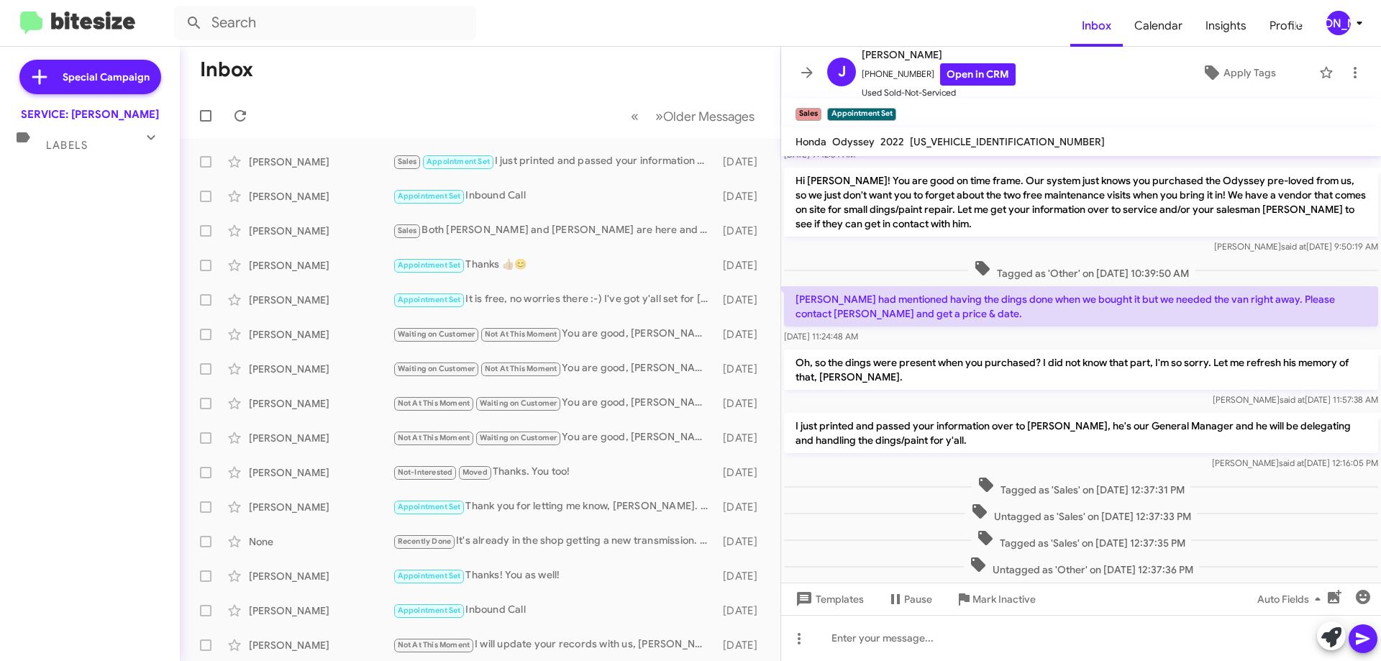
scroll to position [405, 0]
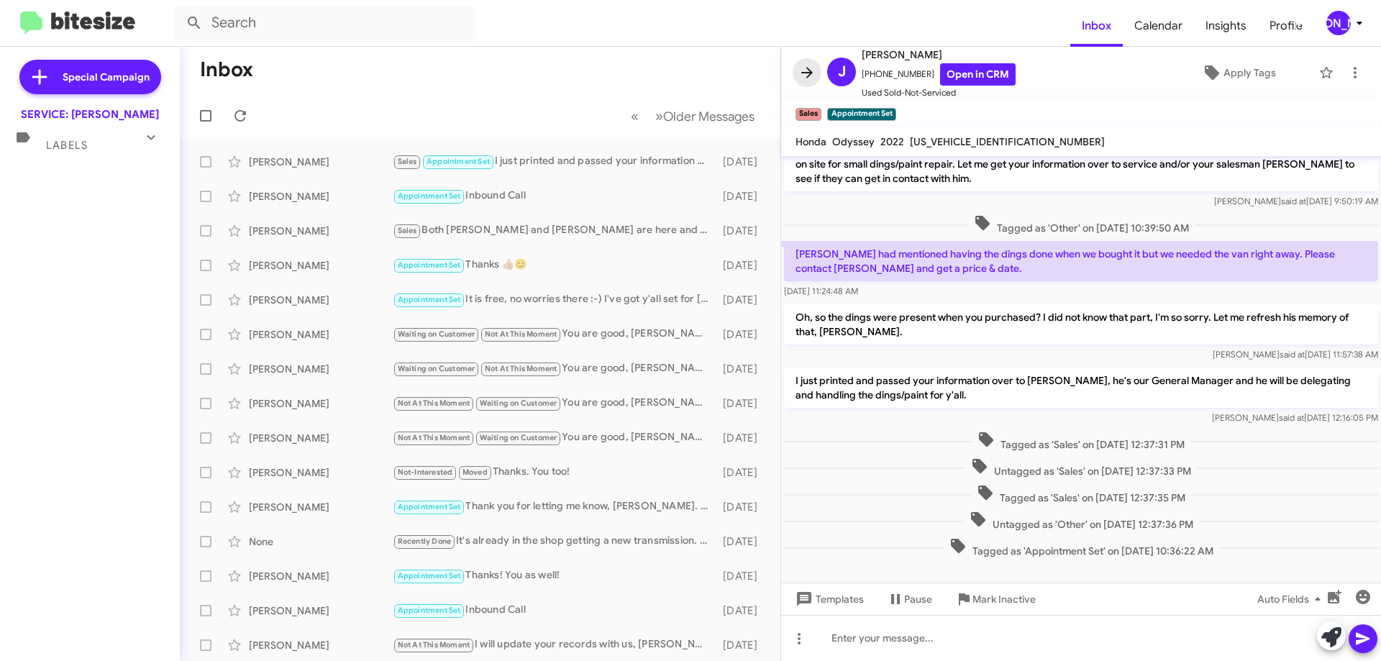
click at [810, 66] on icon at bounding box center [807, 72] width 17 height 17
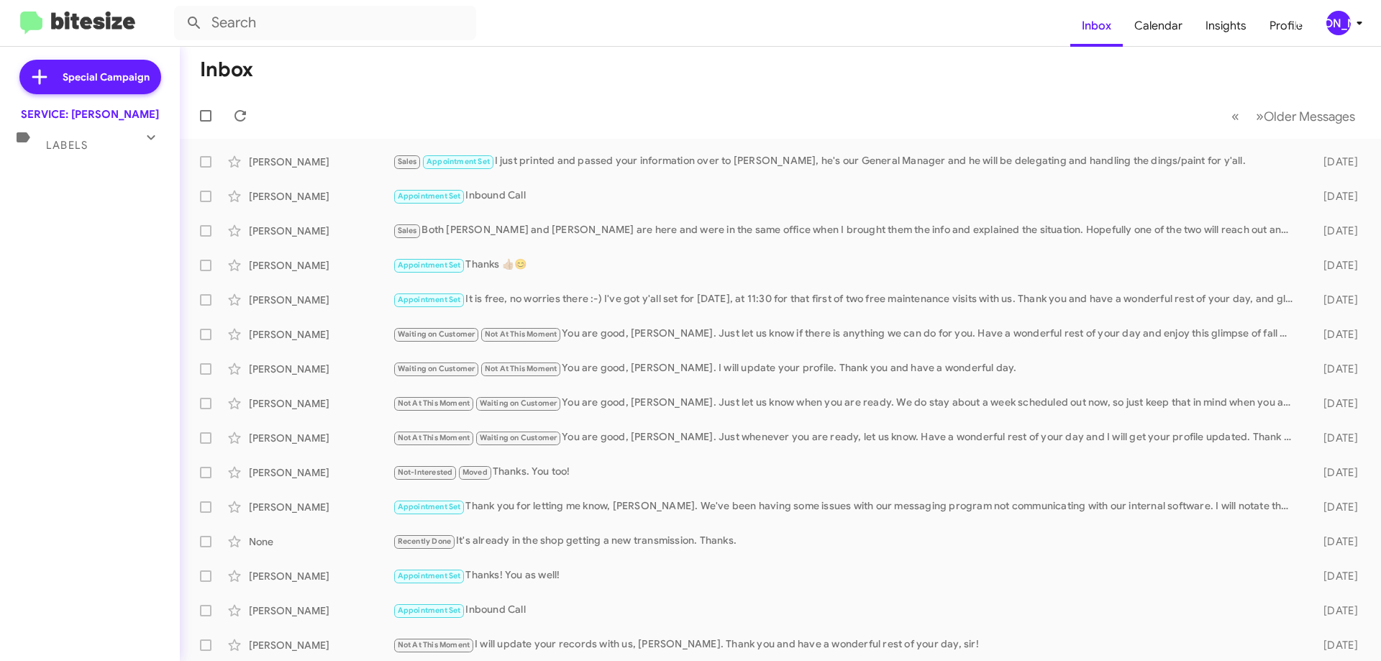
click at [153, 140] on icon at bounding box center [150, 137] width 17 height 17
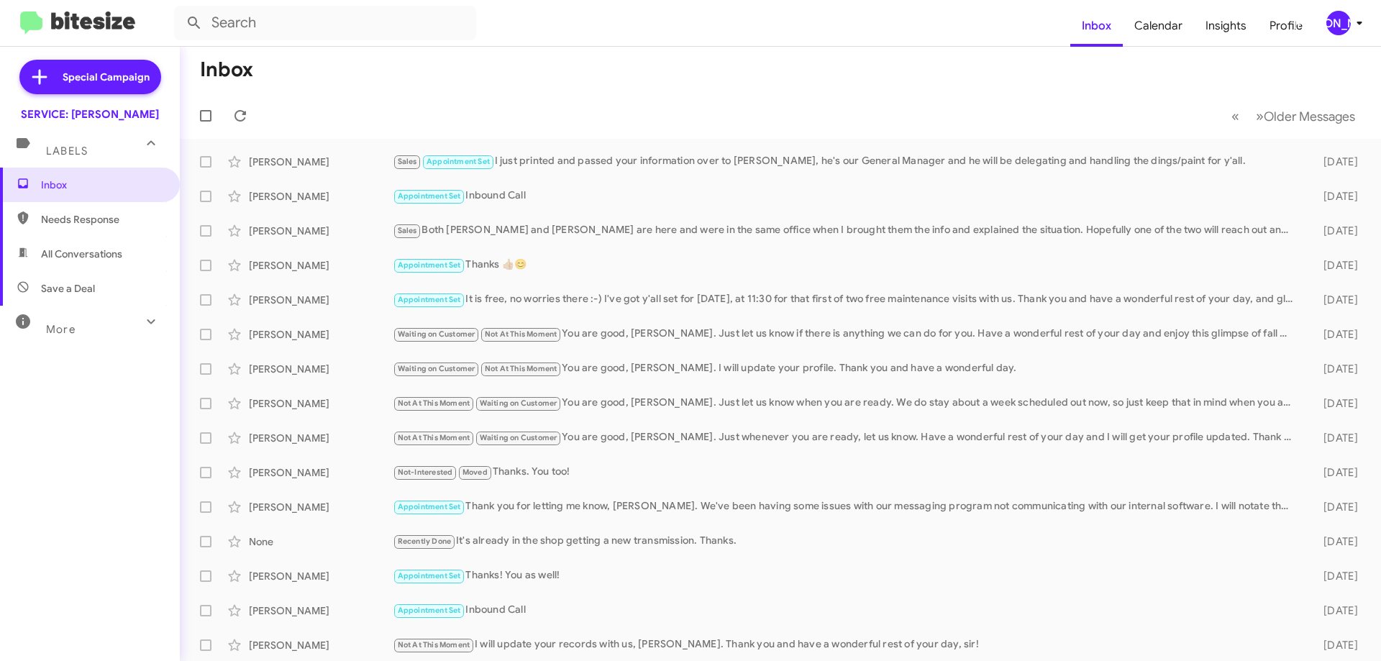
click at [153, 140] on icon at bounding box center [150, 143] width 17 height 17
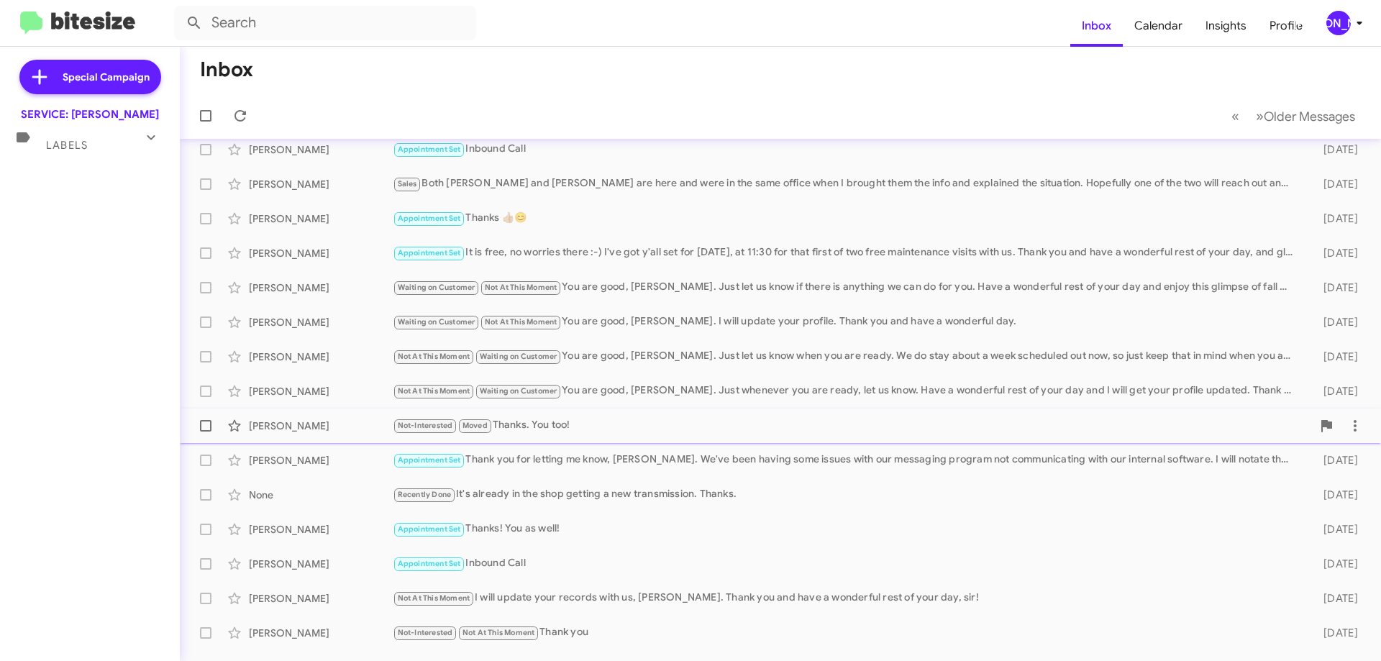
scroll to position [72, 0]
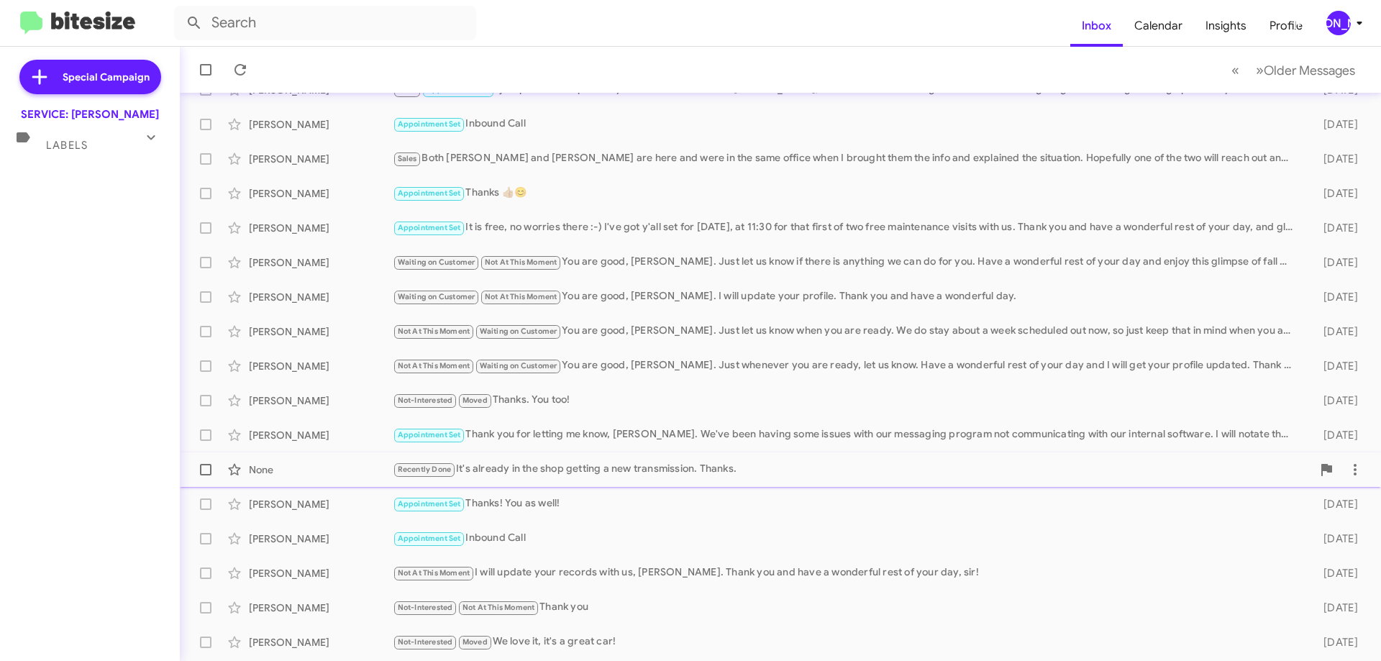
click at [201, 466] on span at bounding box center [206, 470] width 12 height 12
click at [205, 476] on input "checkbox" at bounding box center [205, 476] width 1 height 1
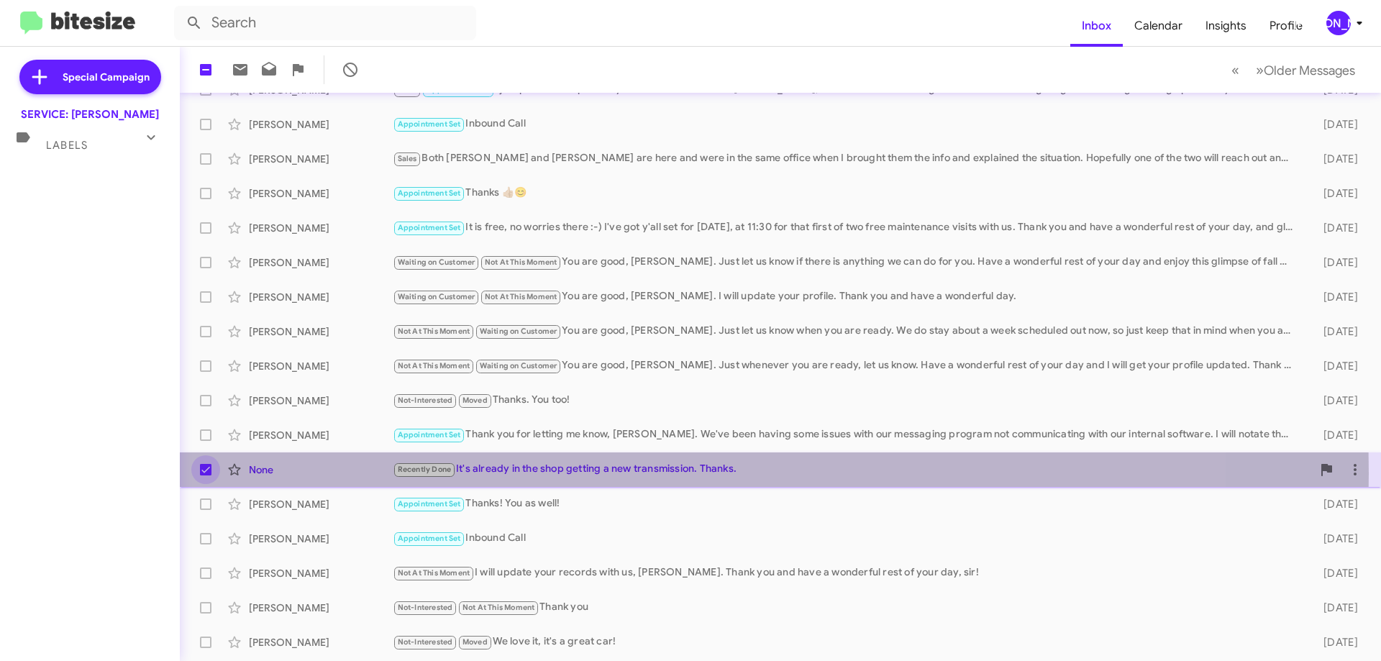
click at [201, 473] on span at bounding box center [206, 470] width 12 height 12
click at [205, 476] on input "checkbox" at bounding box center [205, 476] width 1 height 1
checkbox input "false"
